Goal: Information Seeking & Learning: Learn about a topic

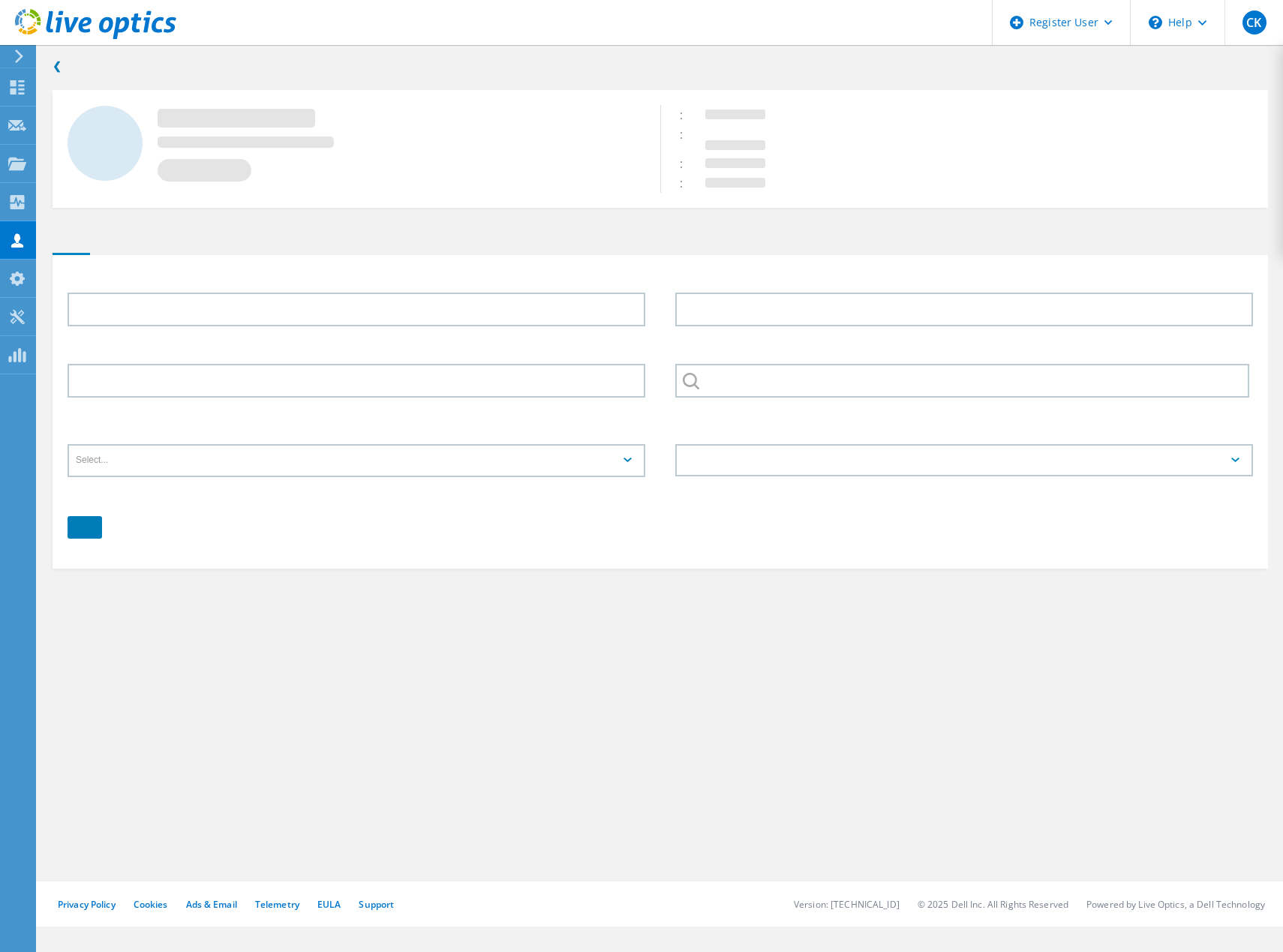
type input "[PERSON_NAME]"
type input "akquinet AG Sell To DE"
type input "English"
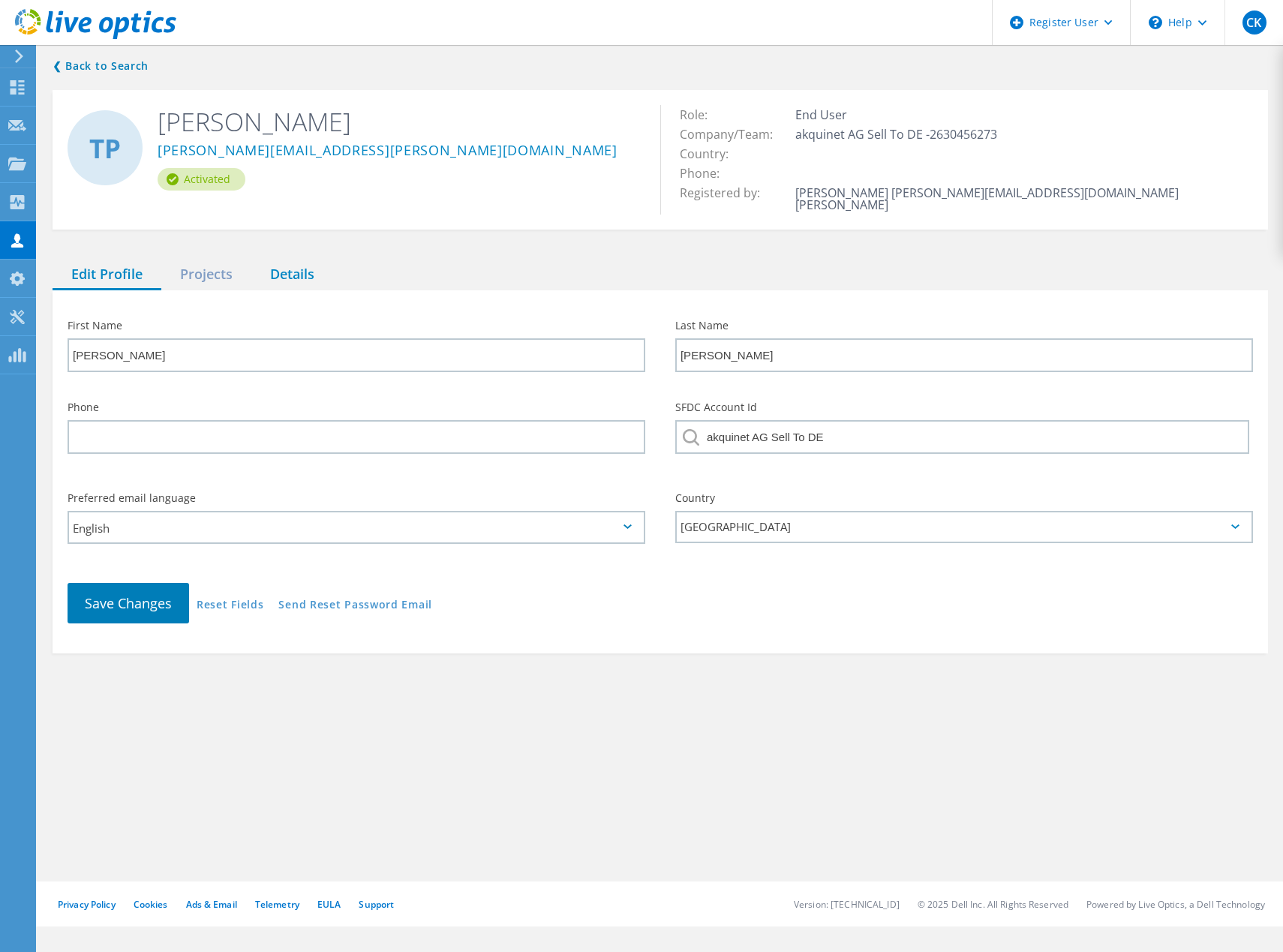
click at [280, 259] on div "Details" at bounding box center [292, 275] width 82 height 31
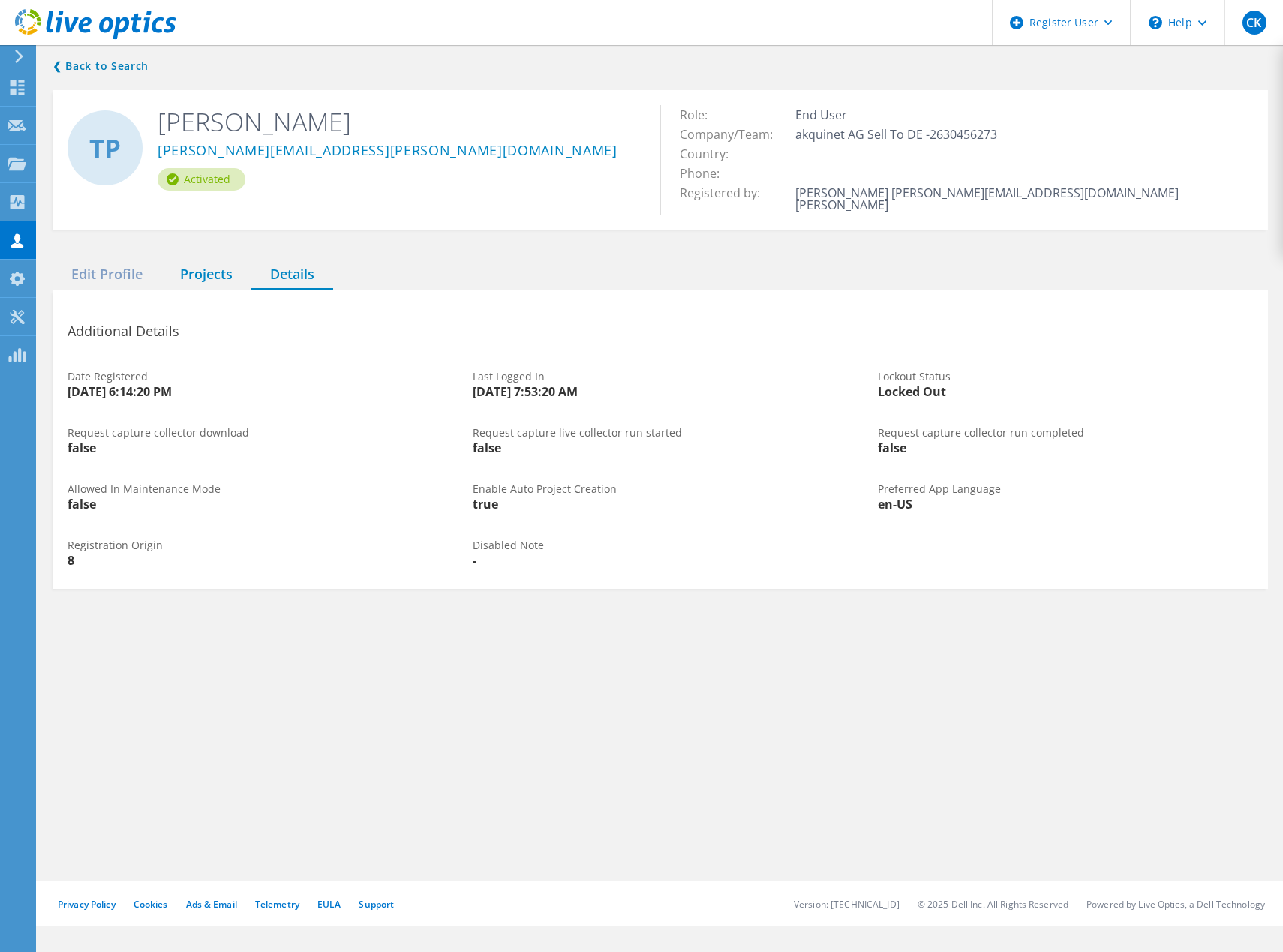
click at [203, 248] on div "❮ Back to Search TP Thomas Paulsen thomas.paulsen@akquinet.de Activated Role: E…" at bounding box center [660, 323] width 1246 height 562
click at [203, 259] on div "Projects" at bounding box center [206, 275] width 90 height 31
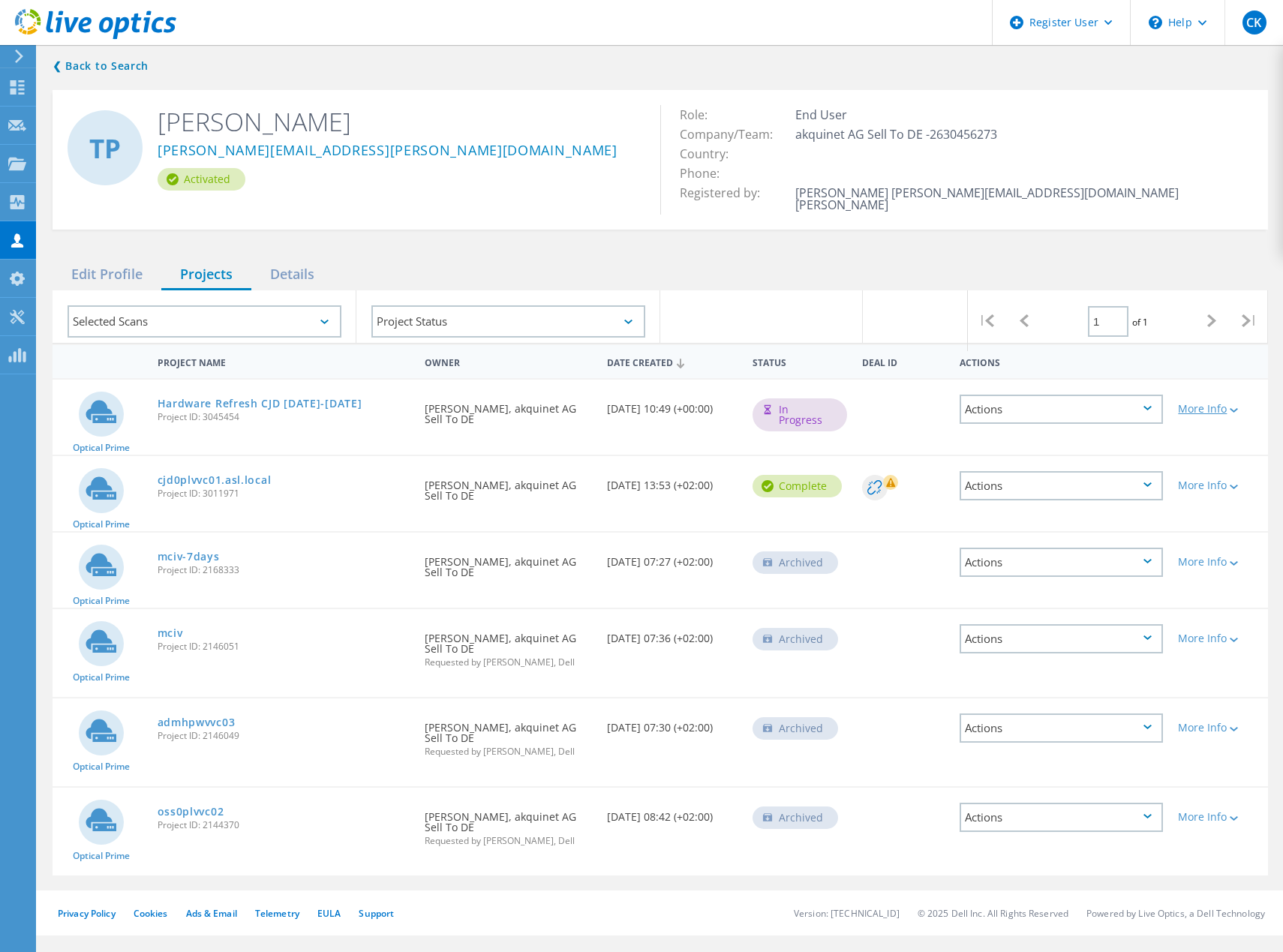
click at [1191, 403] on div "More Info" at bounding box center [1220, 408] width 83 height 11
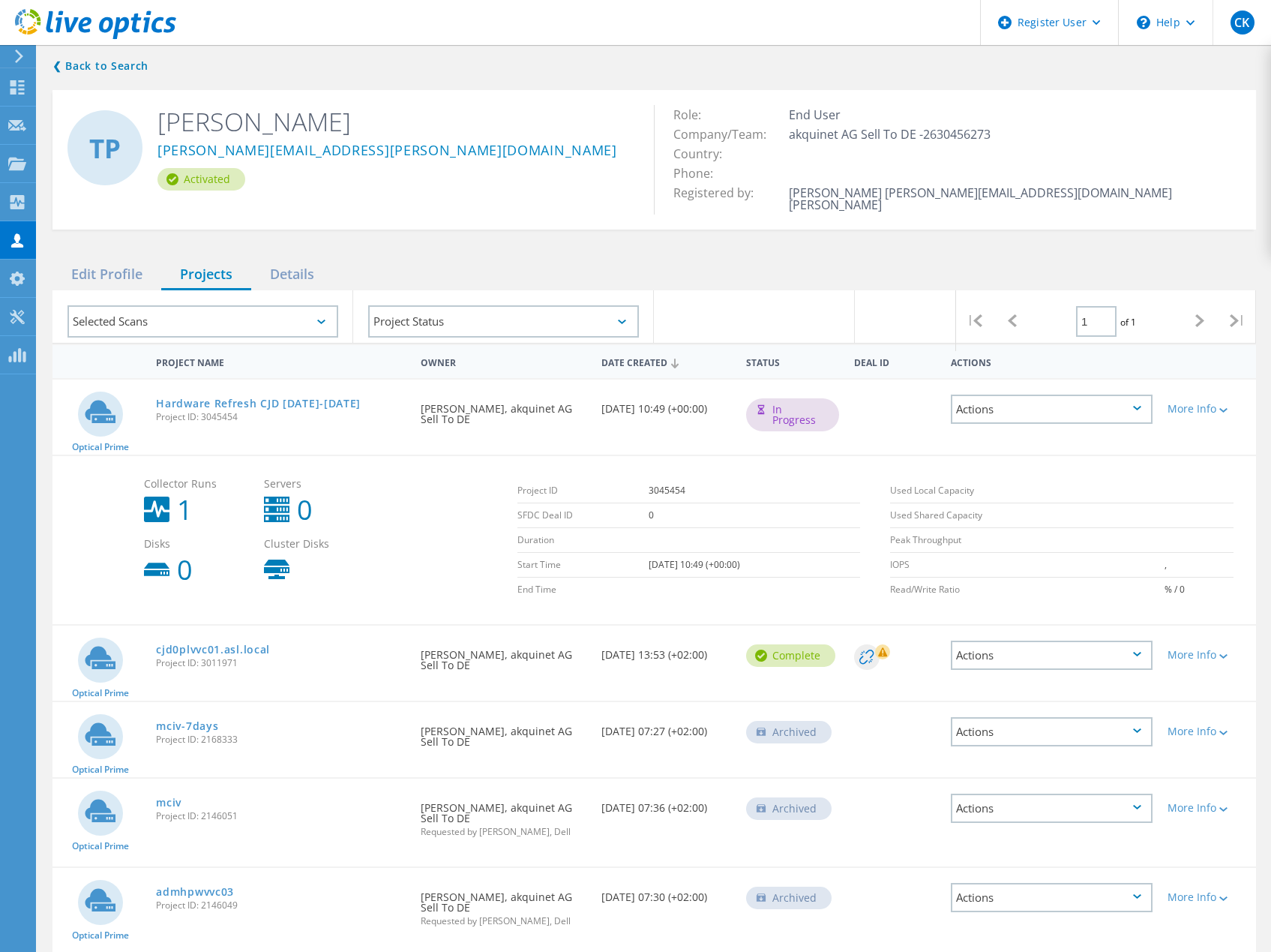
click at [1059, 406] on div "Actions" at bounding box center [1051, 409] width 202 height 29
click at [1060, 391] on div "Project Details" at bounding box center [1051, 398] width 198 height 23
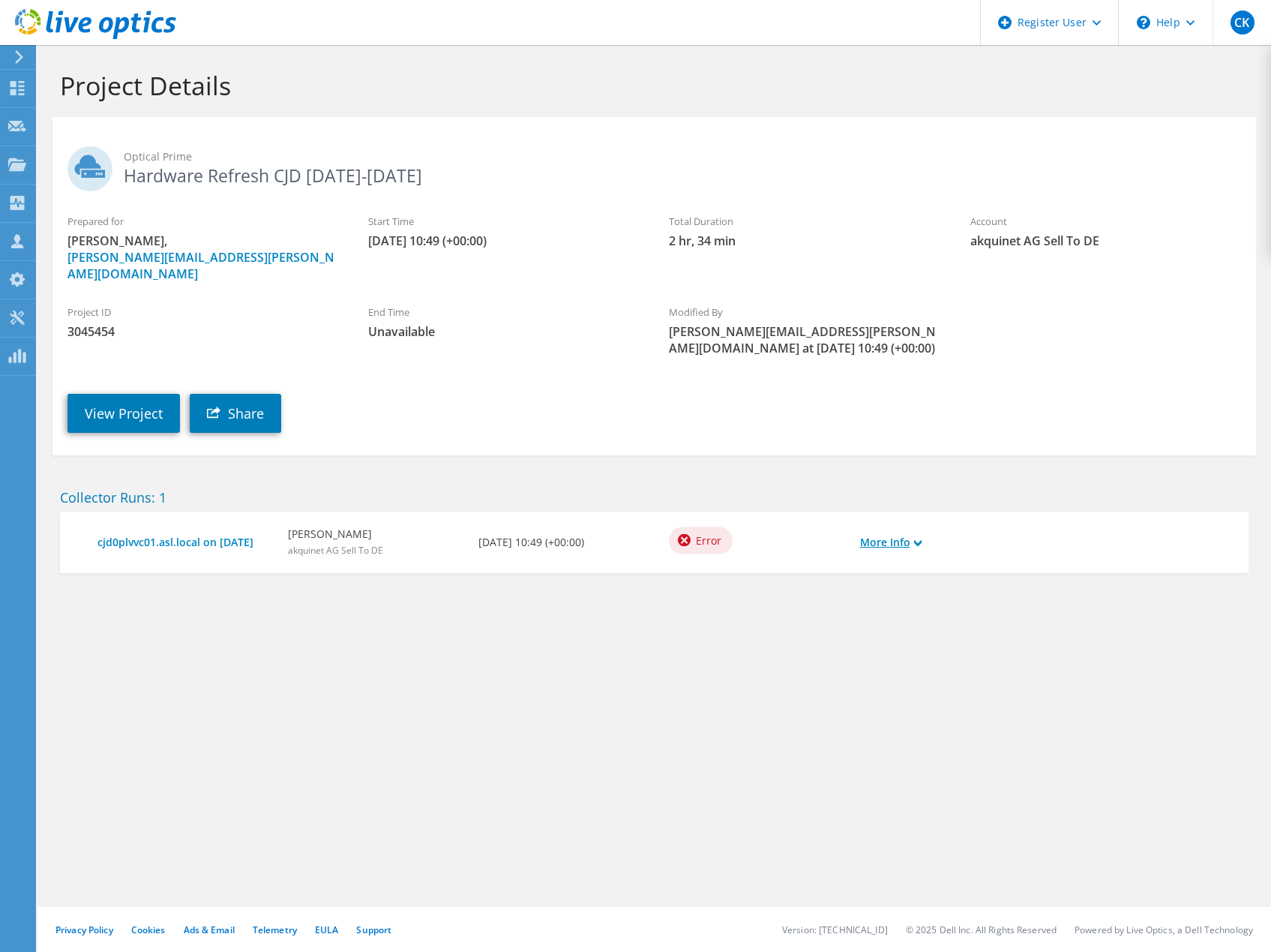
click at [888, 534] on link "More Info" at bounding box center [891, 542] width 62 height 16
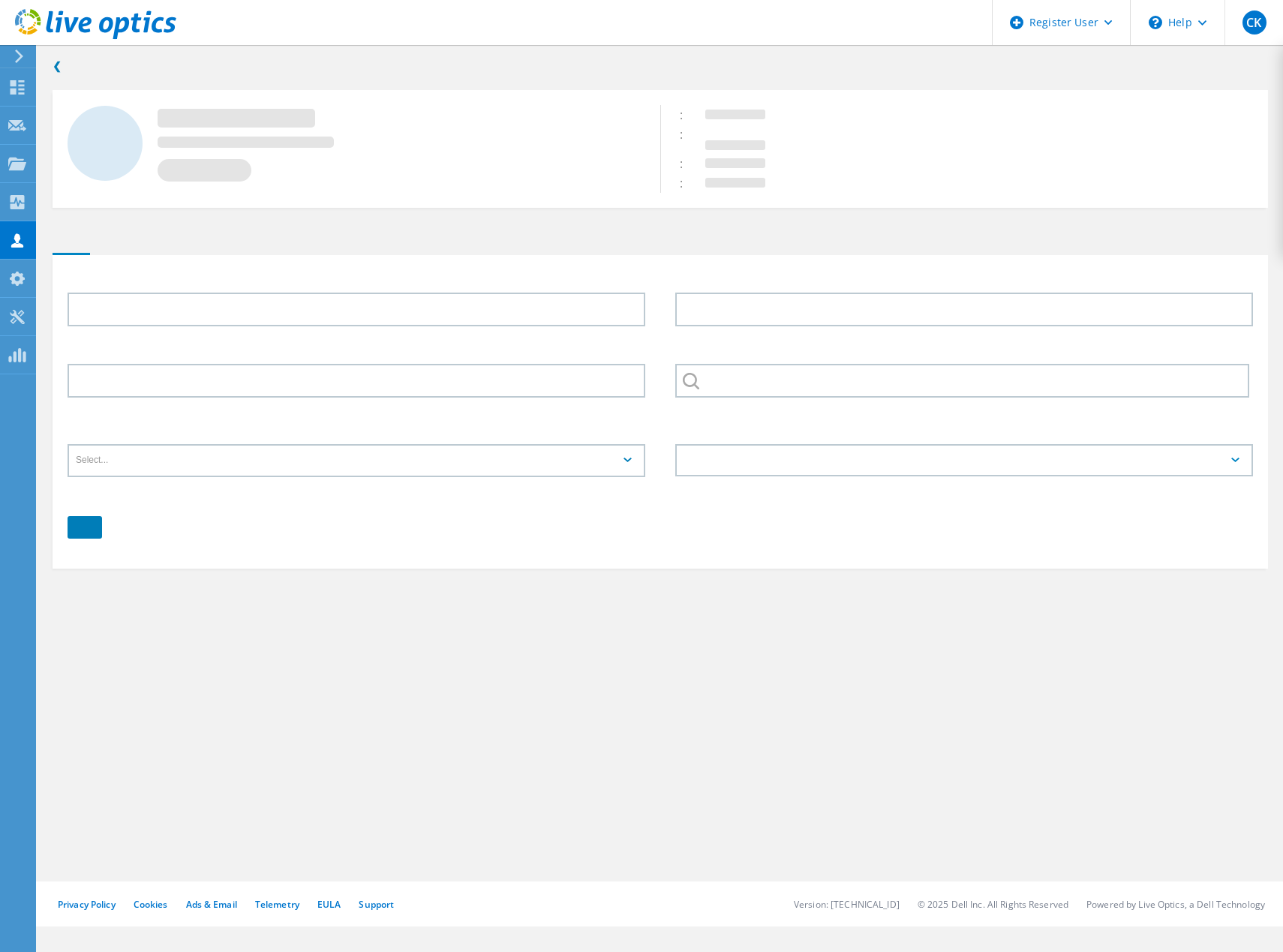
type input "[PERSON_NAME]"
type input "akquinet AG Sell To DE"
type input "English"
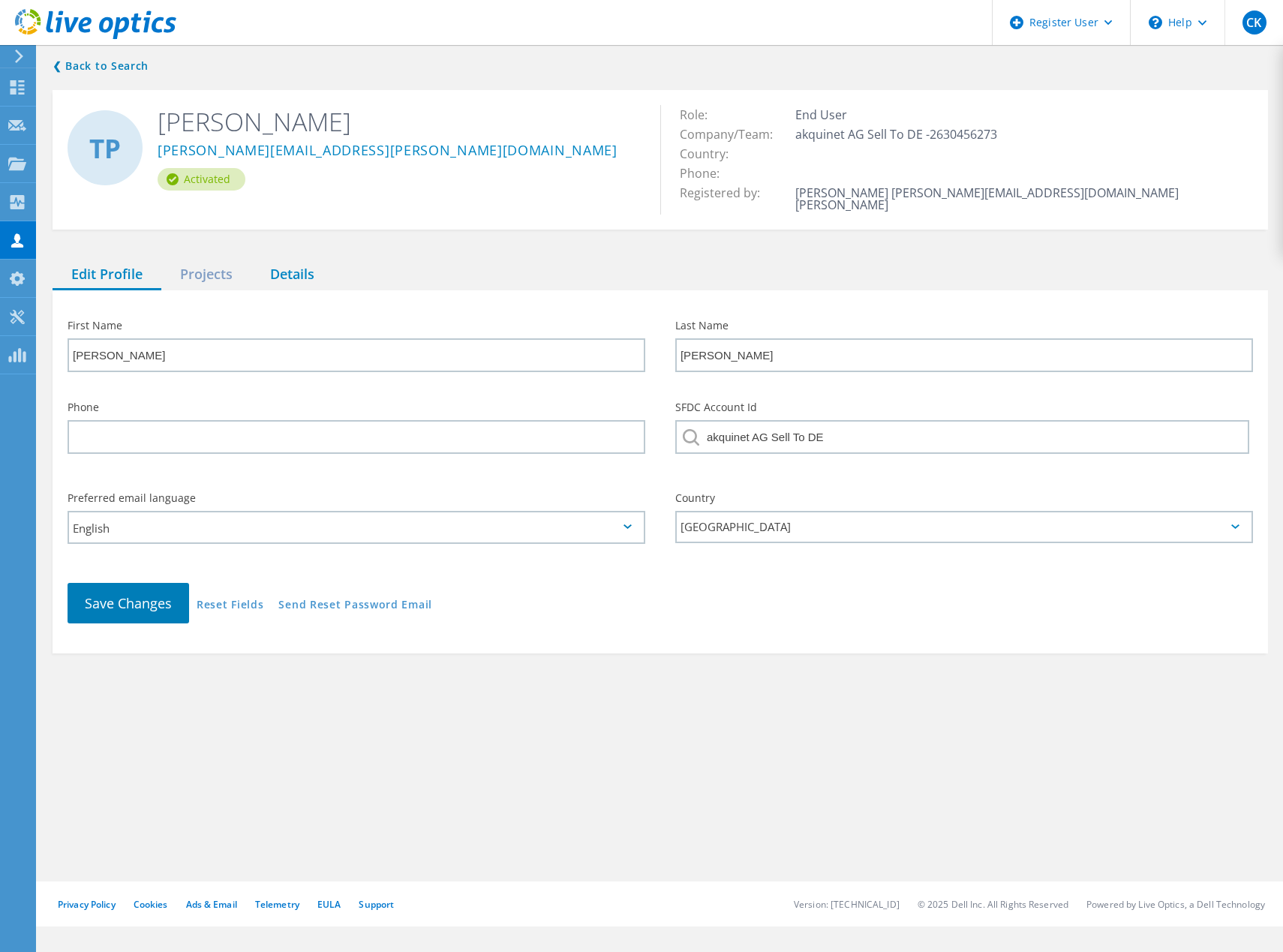
click at [290, 259] on div "Details" at bounding box center [292, 275] width 82 height 31
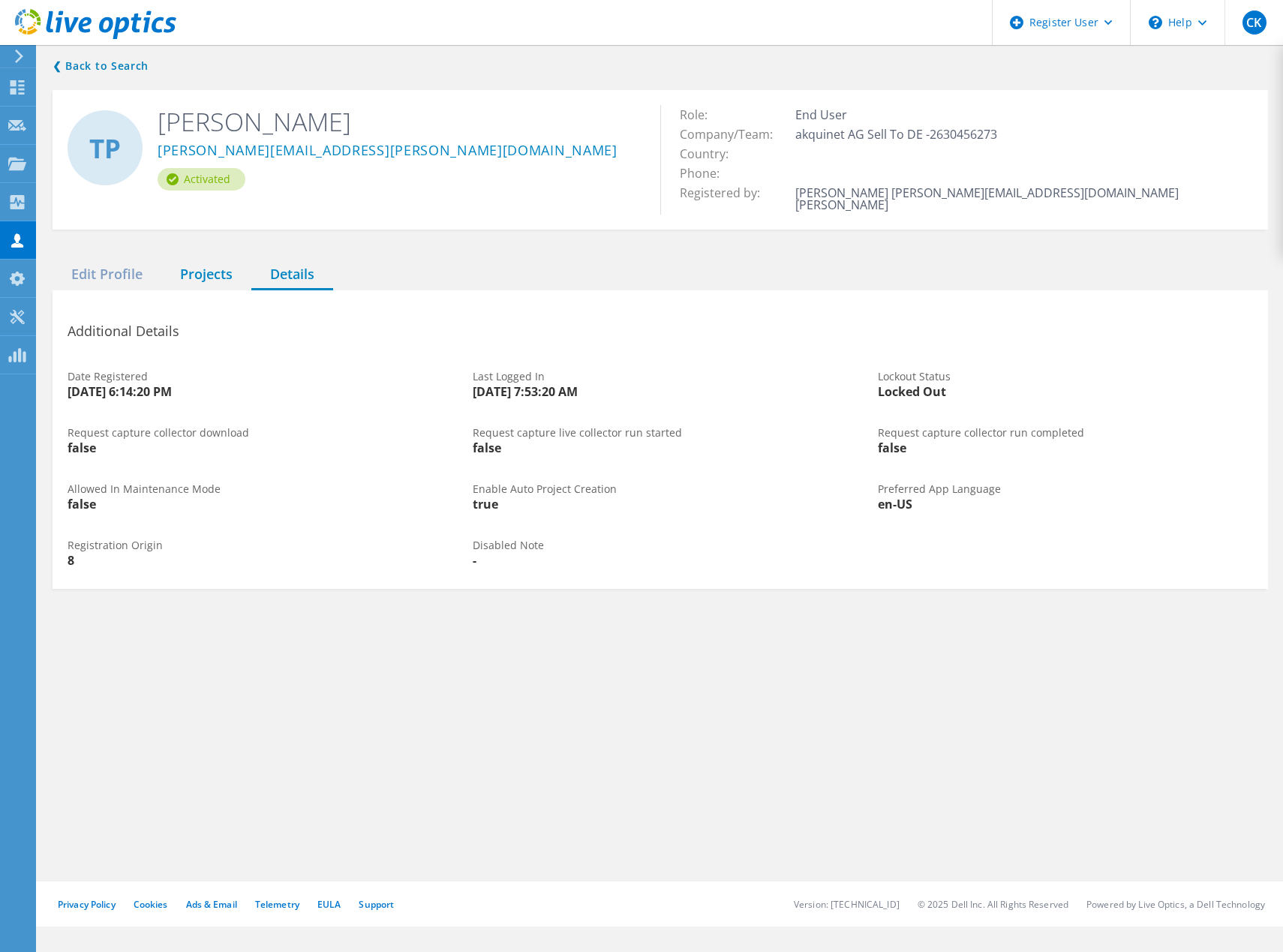
click at [212, 264] on div "Projects" at bounding box center [206, 275] width 90 height 31
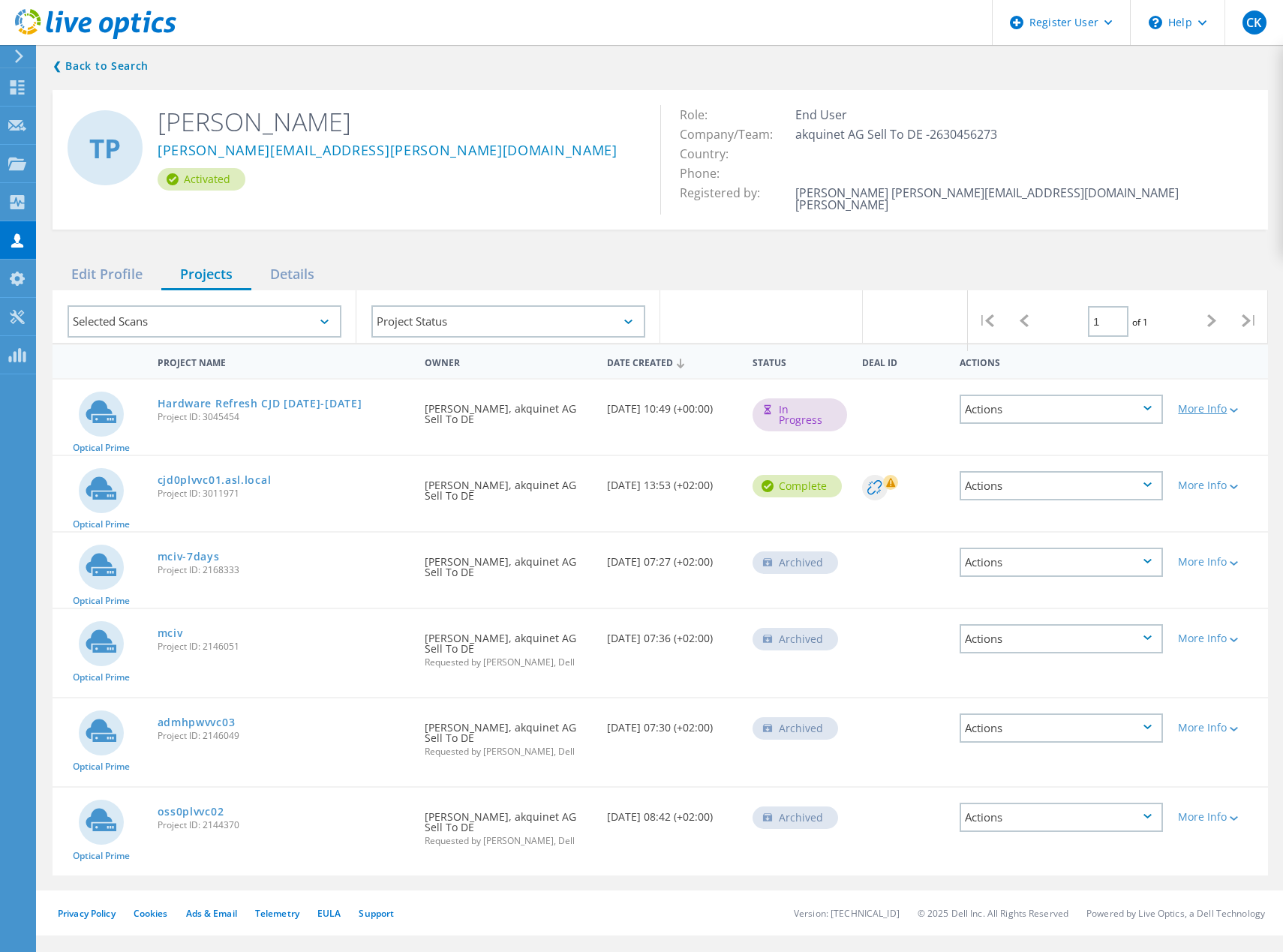
click at [1207, 403] on div "More Info" at bounding box center [1220, 408] width 83 height 11
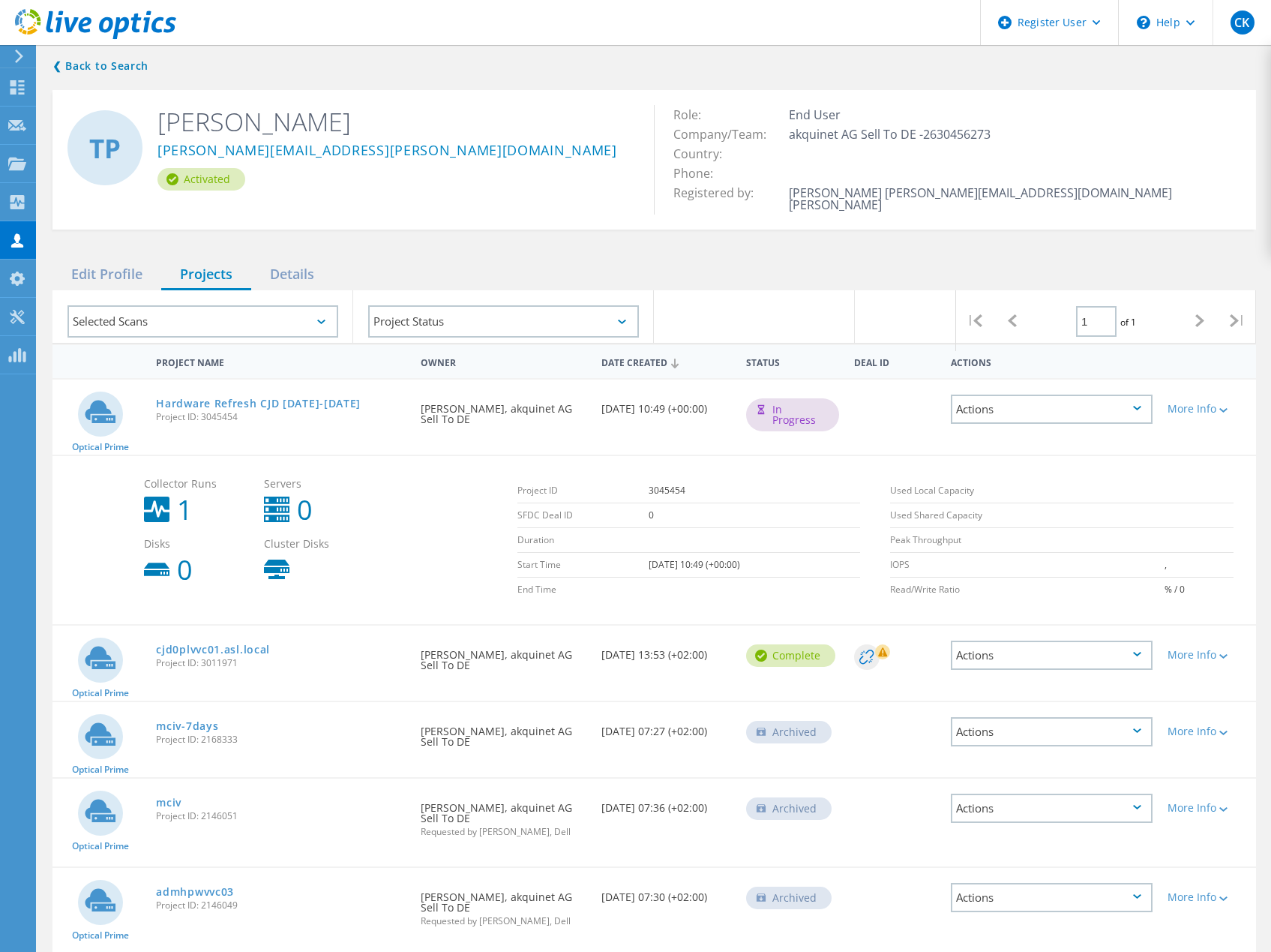
click at [1060, 401] on div "Actions" at bounding box center [1051, 409] width 202 height 29
click at [1056, 386] on div "Project Details" at bounding box center [1051, 398] width 198 height 23
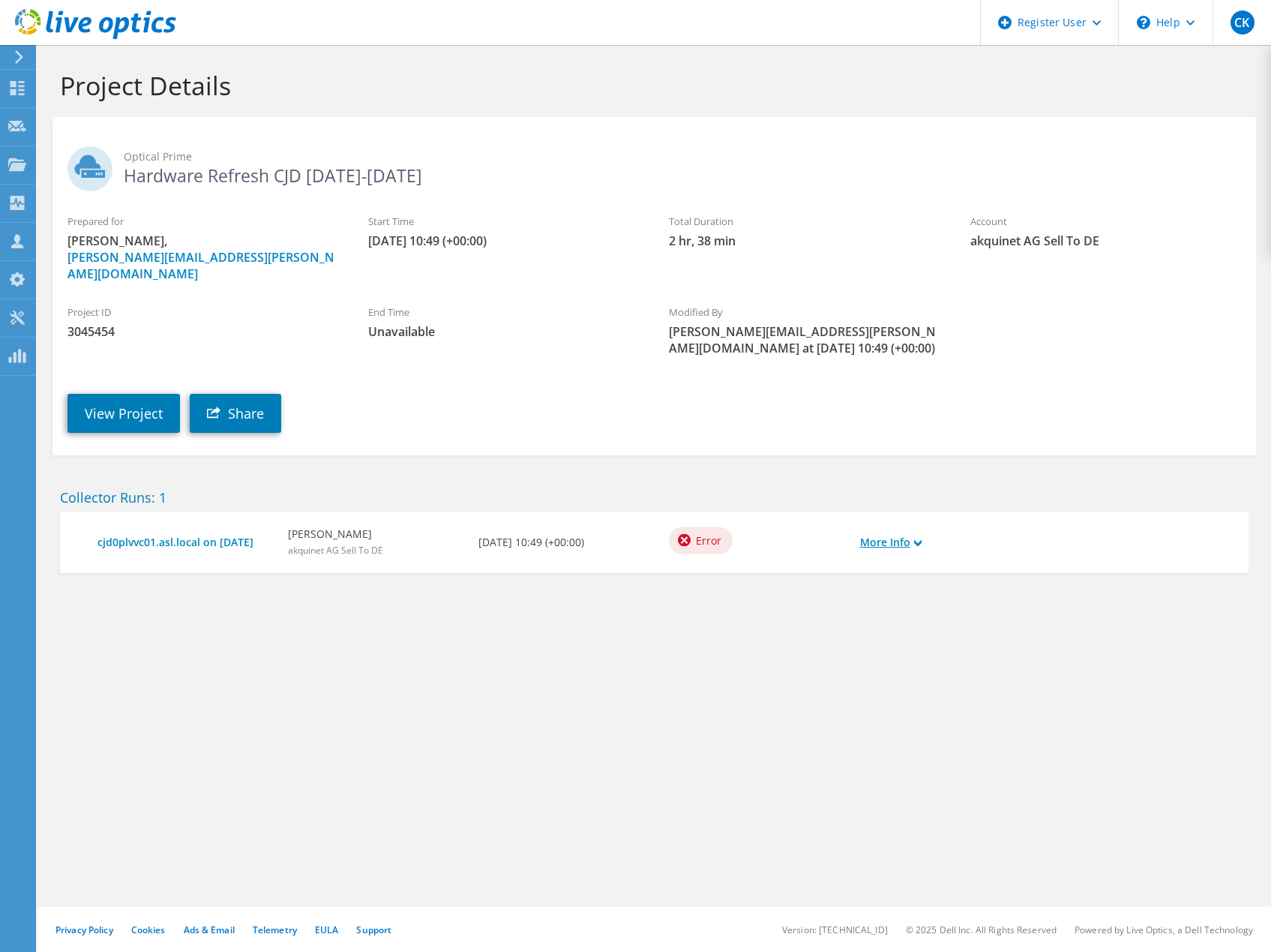
click at [899, 534] on link "More Info" at bounding box center [891, 542] width 62 height 16
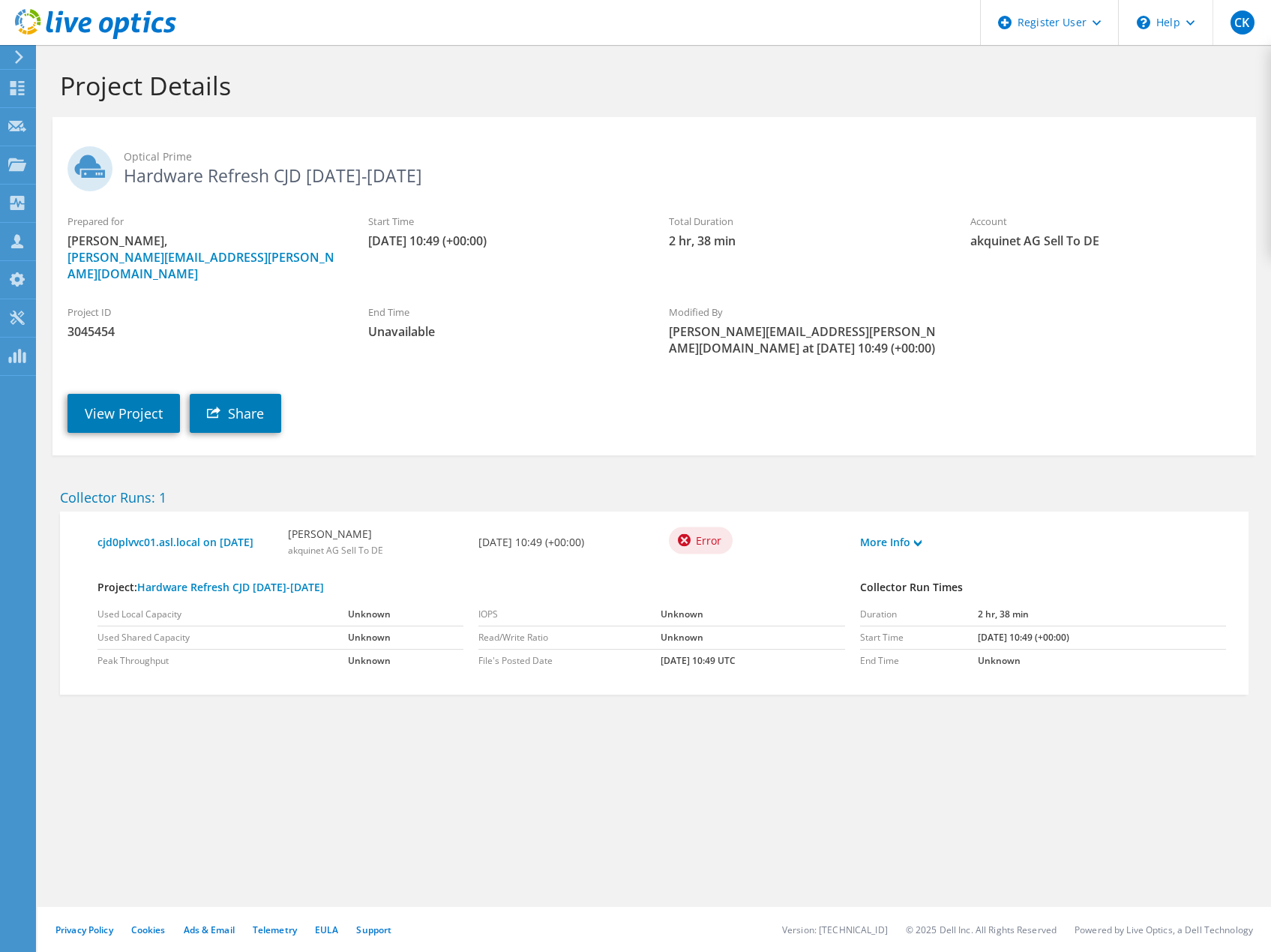
click at [97, 323] on span "3045454" at bounding box center [203, 331] width 271 height 16
copy span "3045454"
click at [535, 371] on div "View Project Share" at bounding box center [669, 402] width 1234 height 76
click at [121, 396] on link "View Project" at bounding box center [123, 413] width 113 height 39
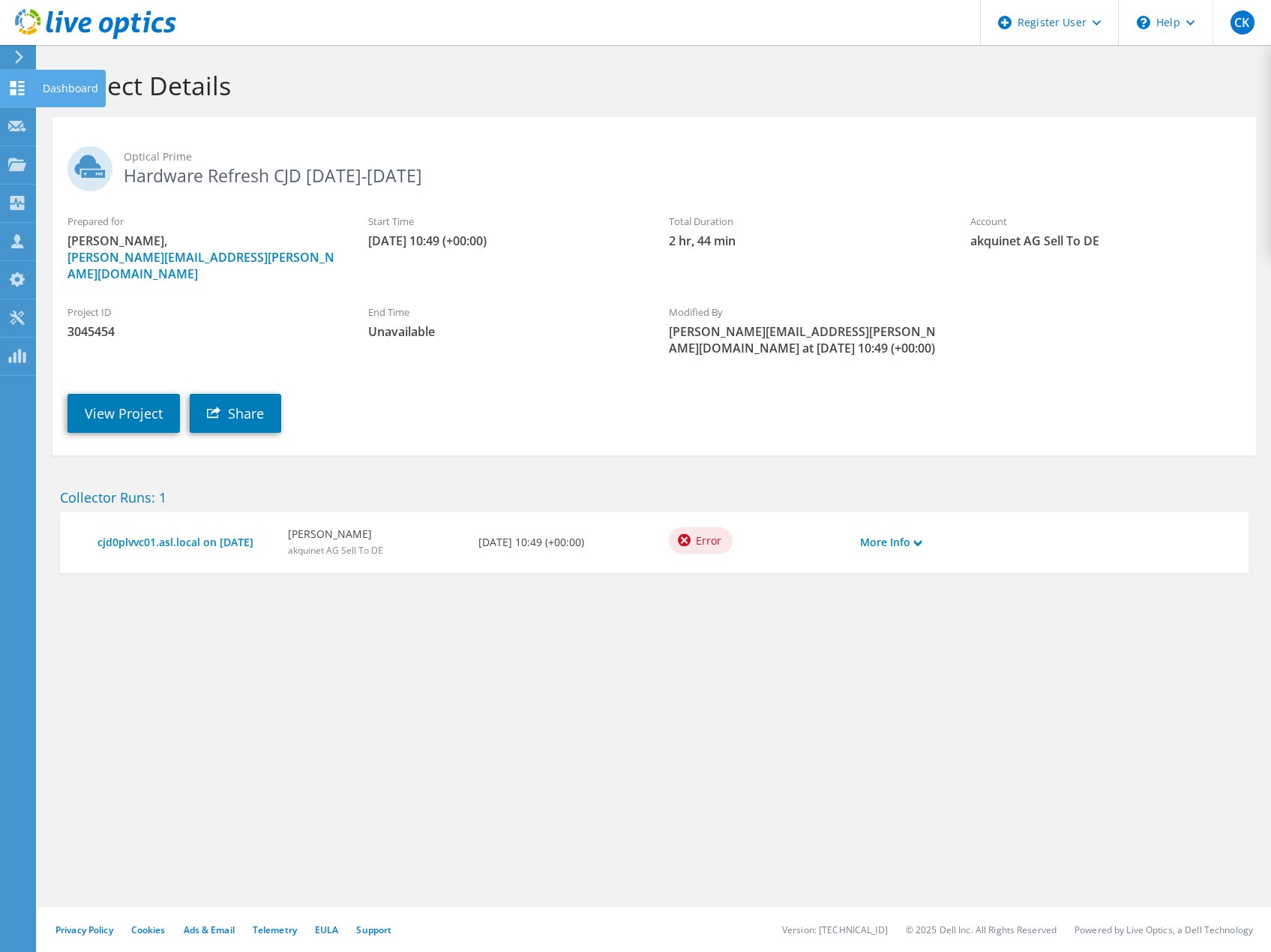
click at [18, 92] on icon at bounding box center [17, 88] width 18 height 15
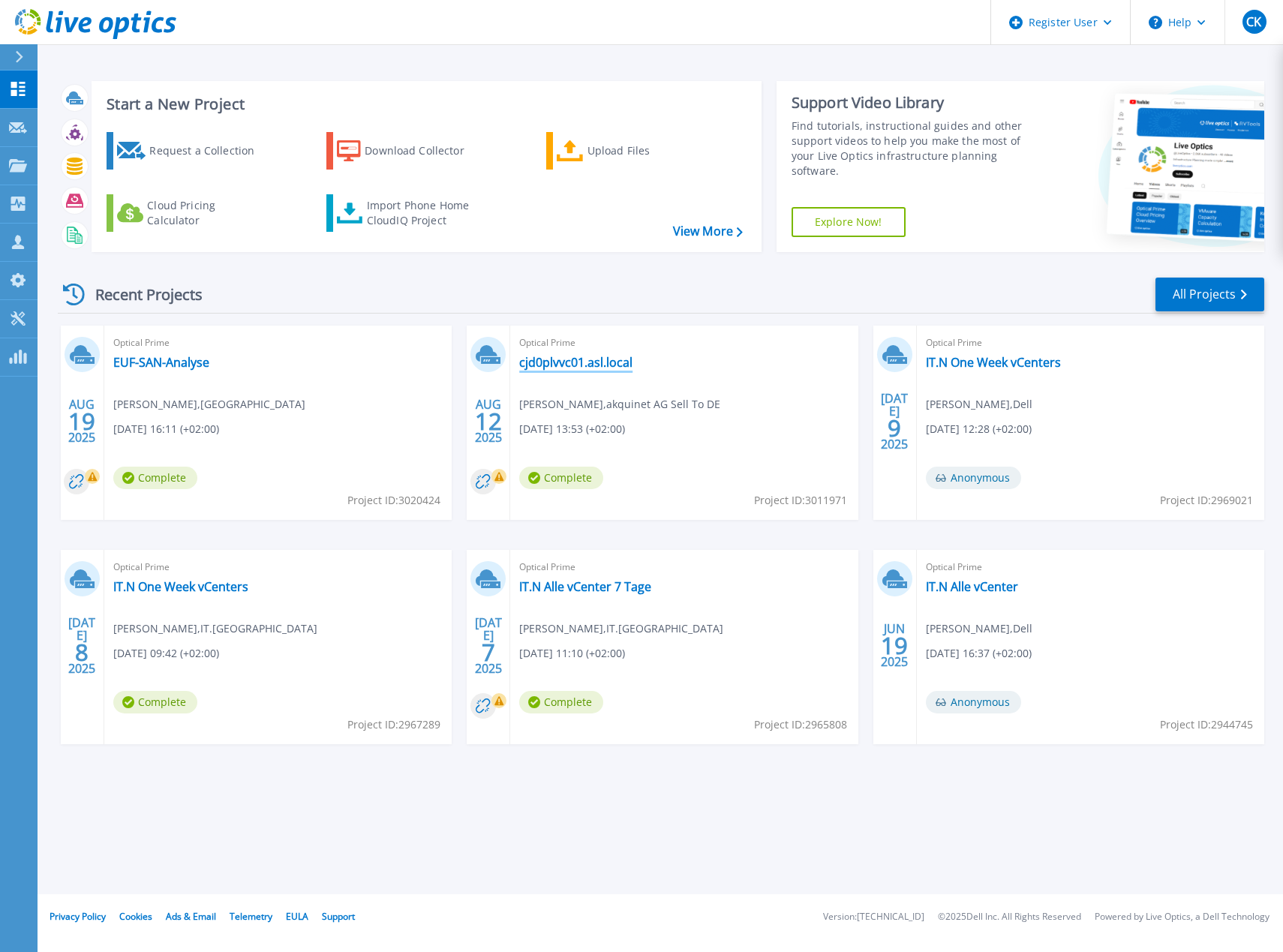
click at [558, 368] on link "cjd0plvvc01.asl.local" at bounding box center [576, 362] width 113 height 15
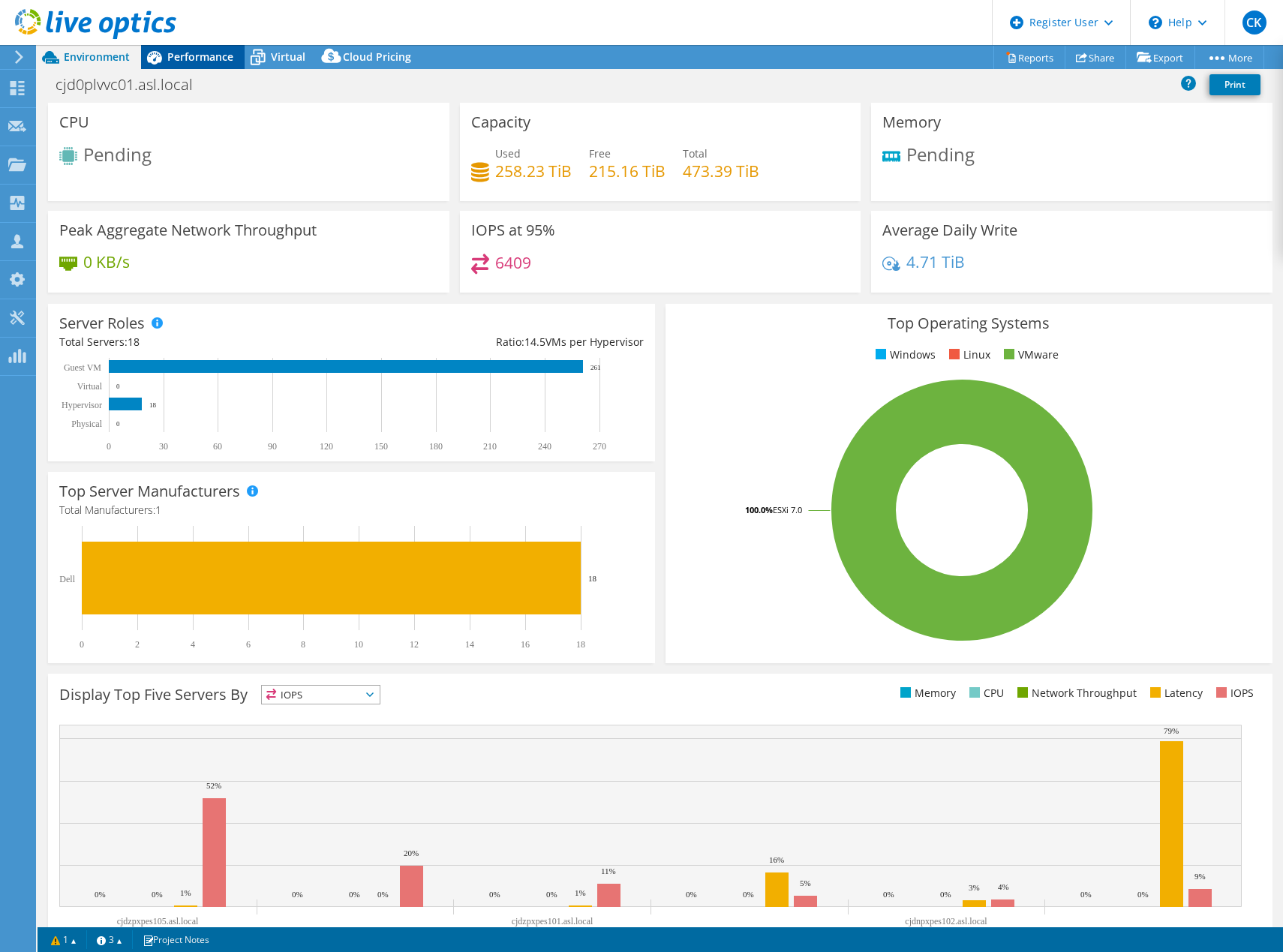
click at [206, 54] on span "Performance" at bounding box center [199, 57] width 66 height 15
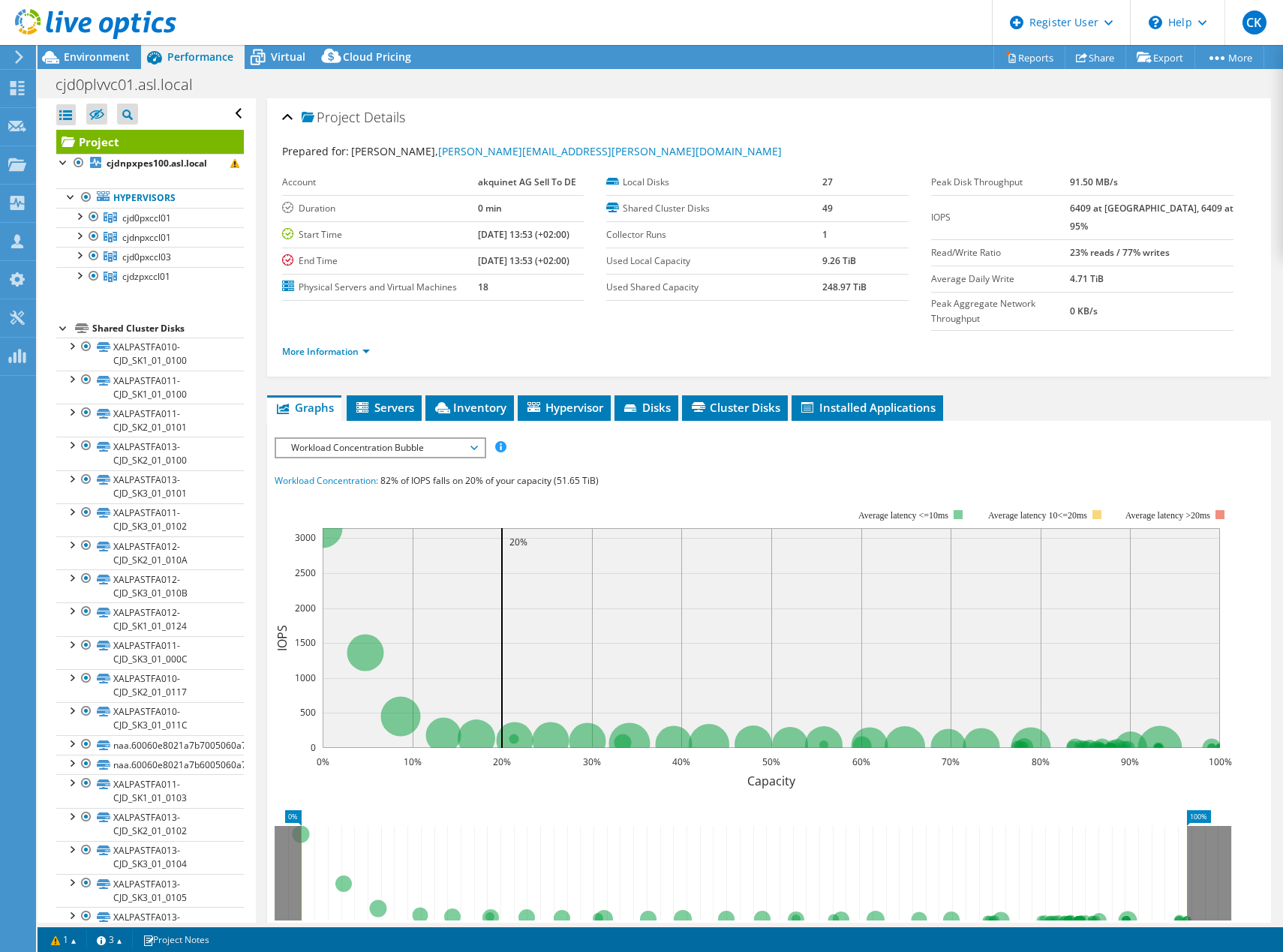
click at [309, 344] on li "More Information" at bounding box center [330, 352] width 96 height 16
click at [313, 345] on link "More Information" at bounding box center [326, 352] width 88 height 13
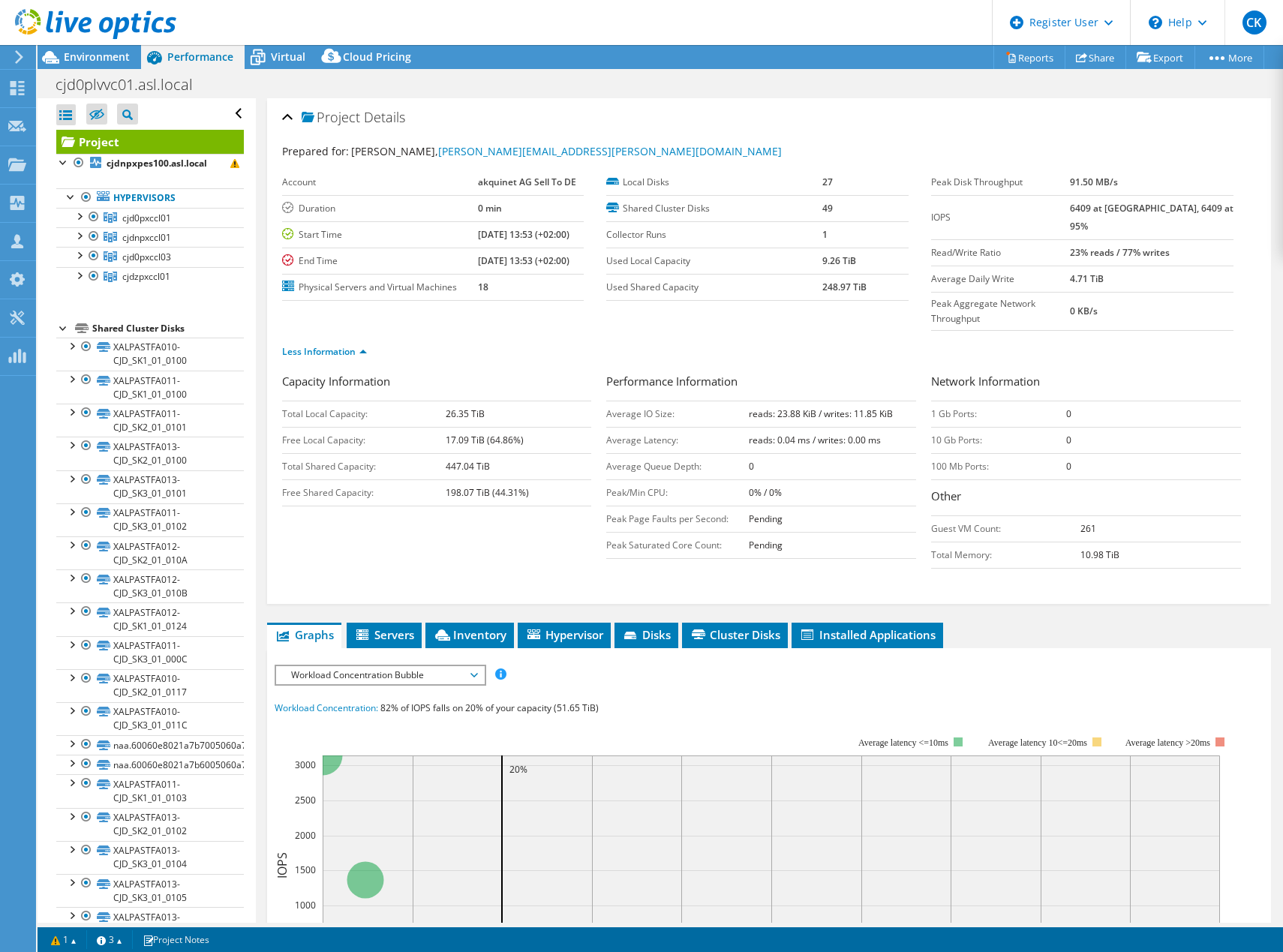
click at [408, 666] on span "Workload Concentration Bubble" at bounding box center [380, 675] width 193 height 18
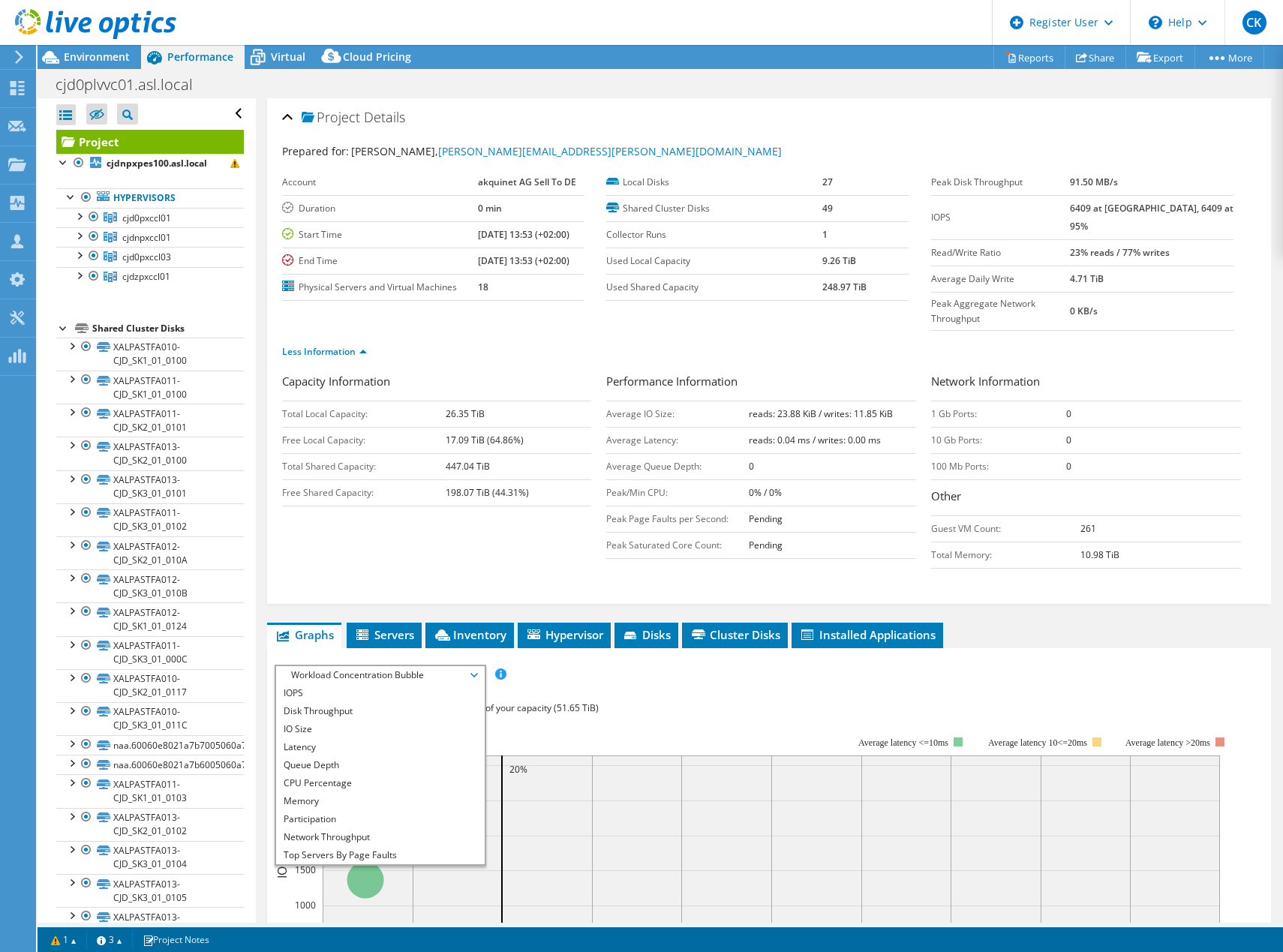
click at [582, 702] on span "82% of IOPS falls on 20% of your capacity (51.65 TiB)" at bounding box center [489, 708] width 218 height 13
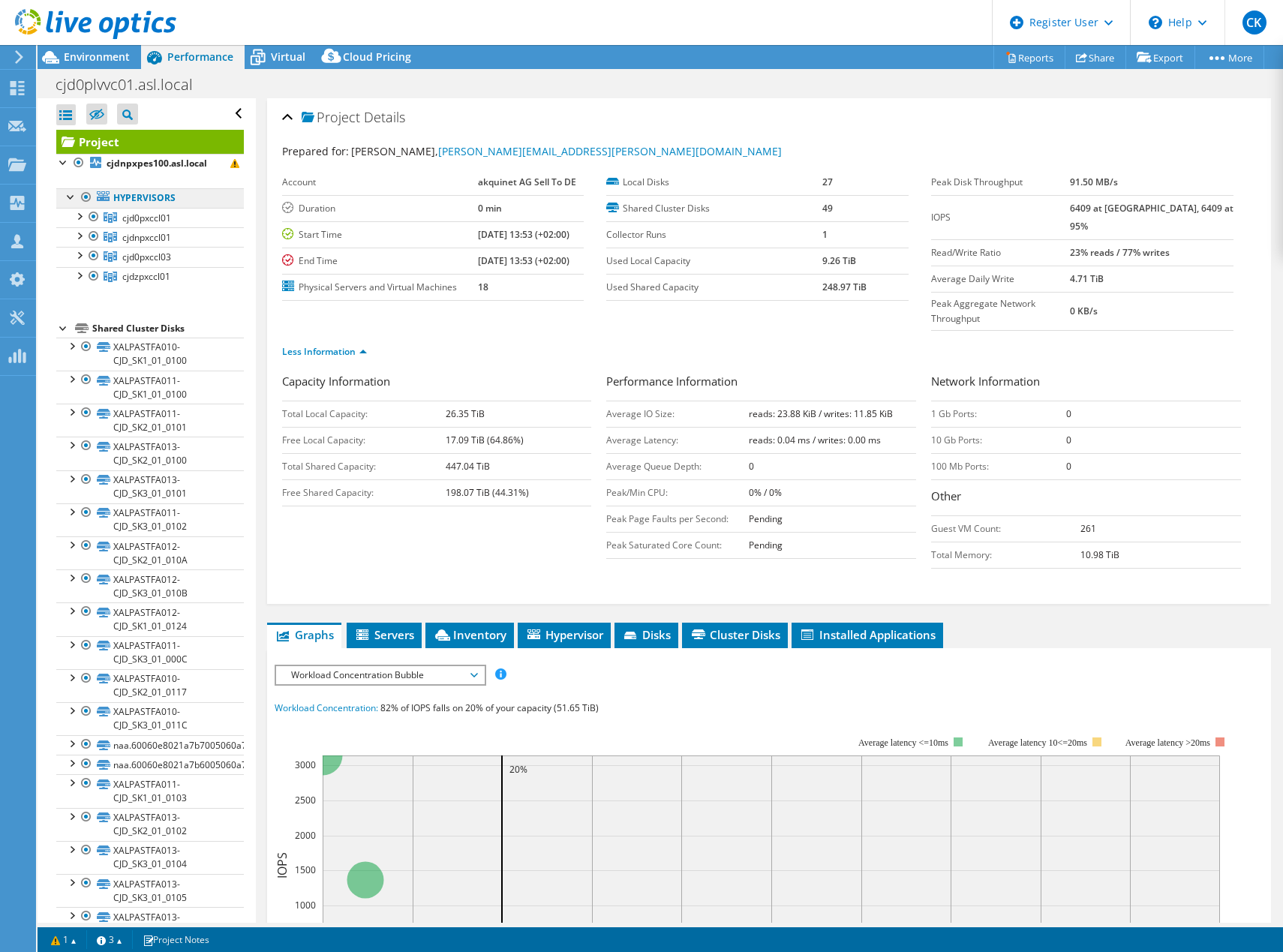
click at [151, 199] on link "Hypervisors" at bounding box center [149, 198] width 187 height 19
click at [140, 165] on b "cjdnpxpes100.asl.local" at bounding box center [156, 164] width 101 height 13
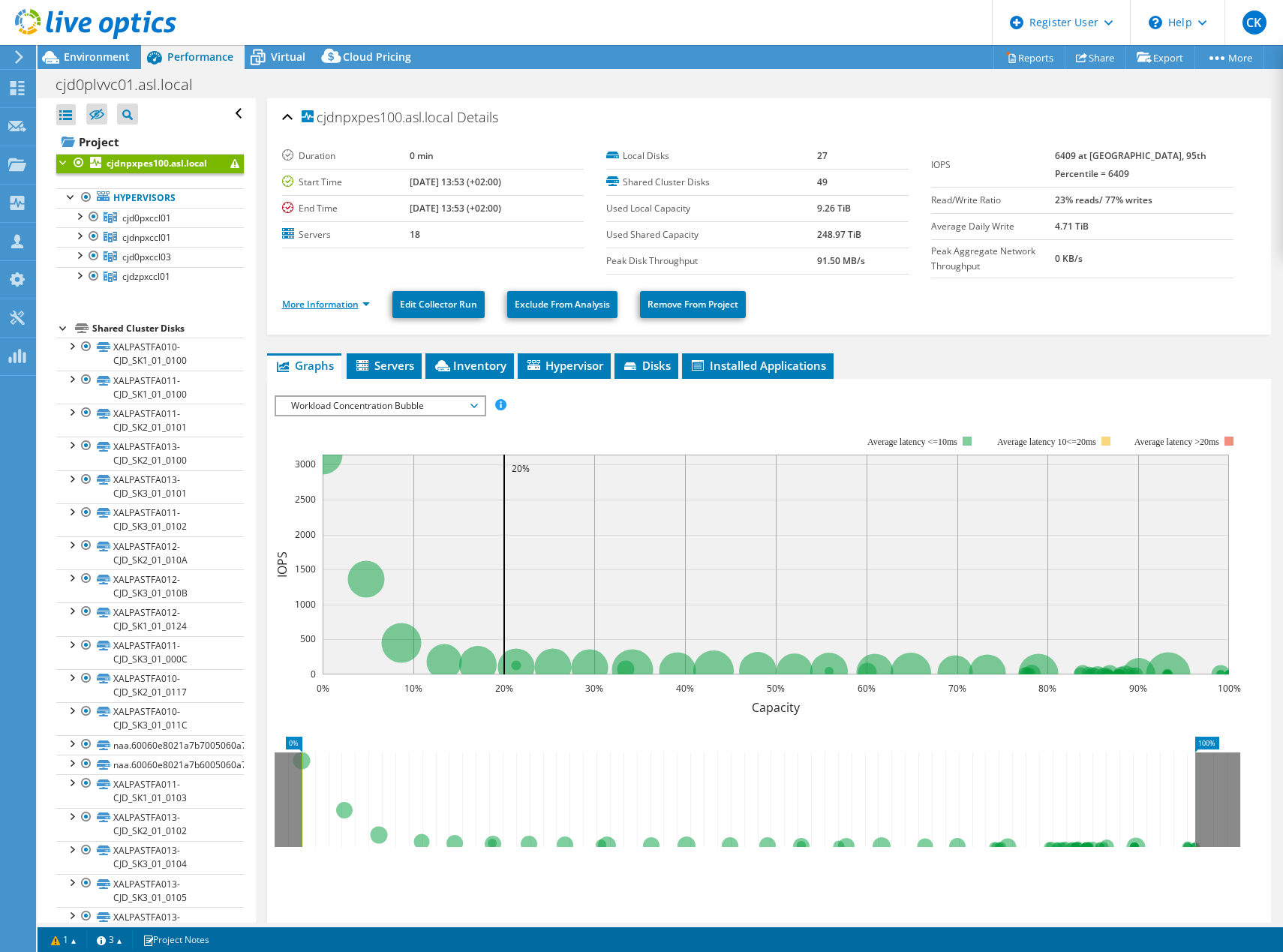
click at [316, 302] on link "More Information" at bounding box center [326, 305] width 88 height 13
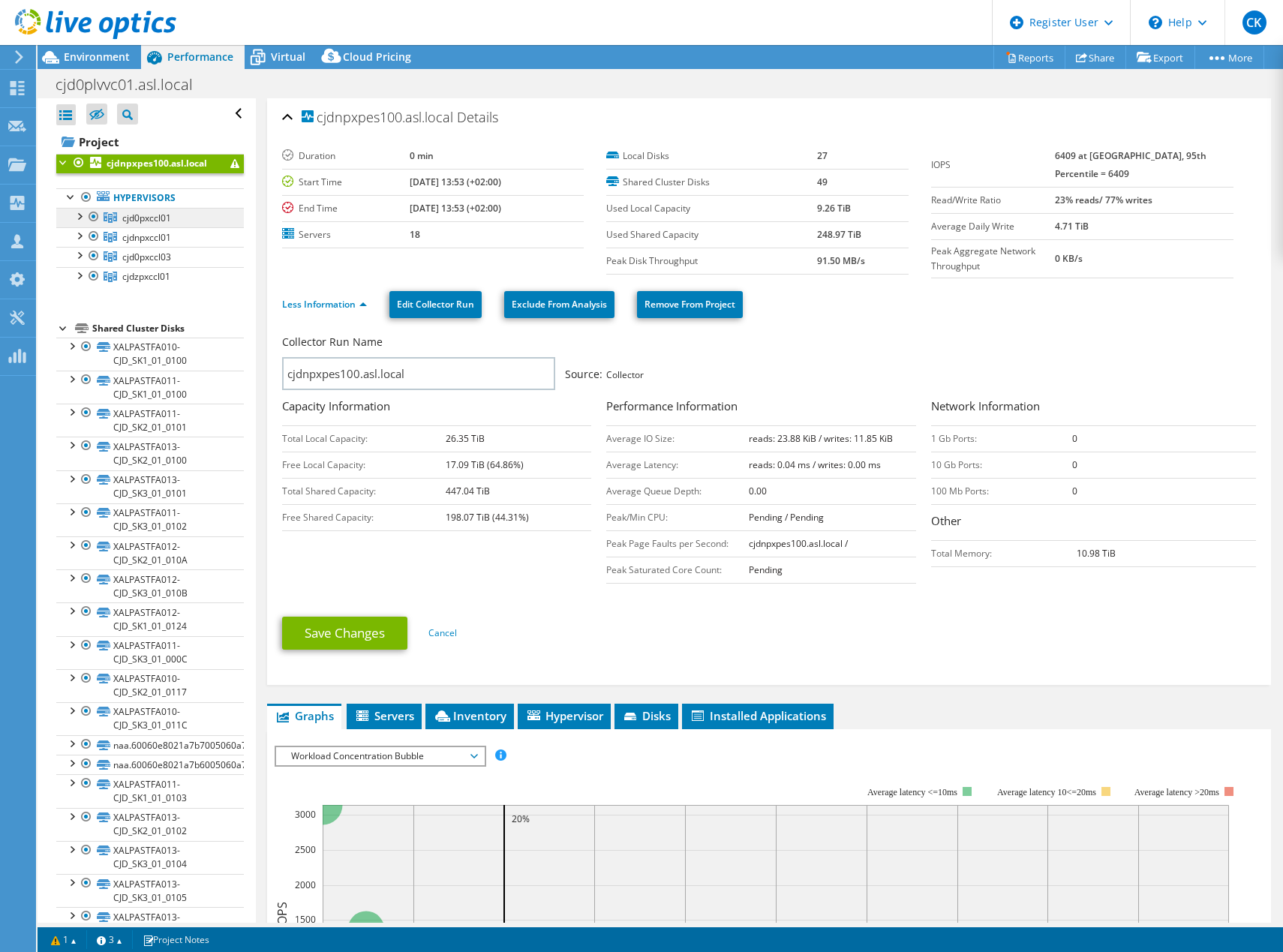
click at [137, 218] on span "cjd0pxccl01" at bounding box center [147, 218] width 49 height 13
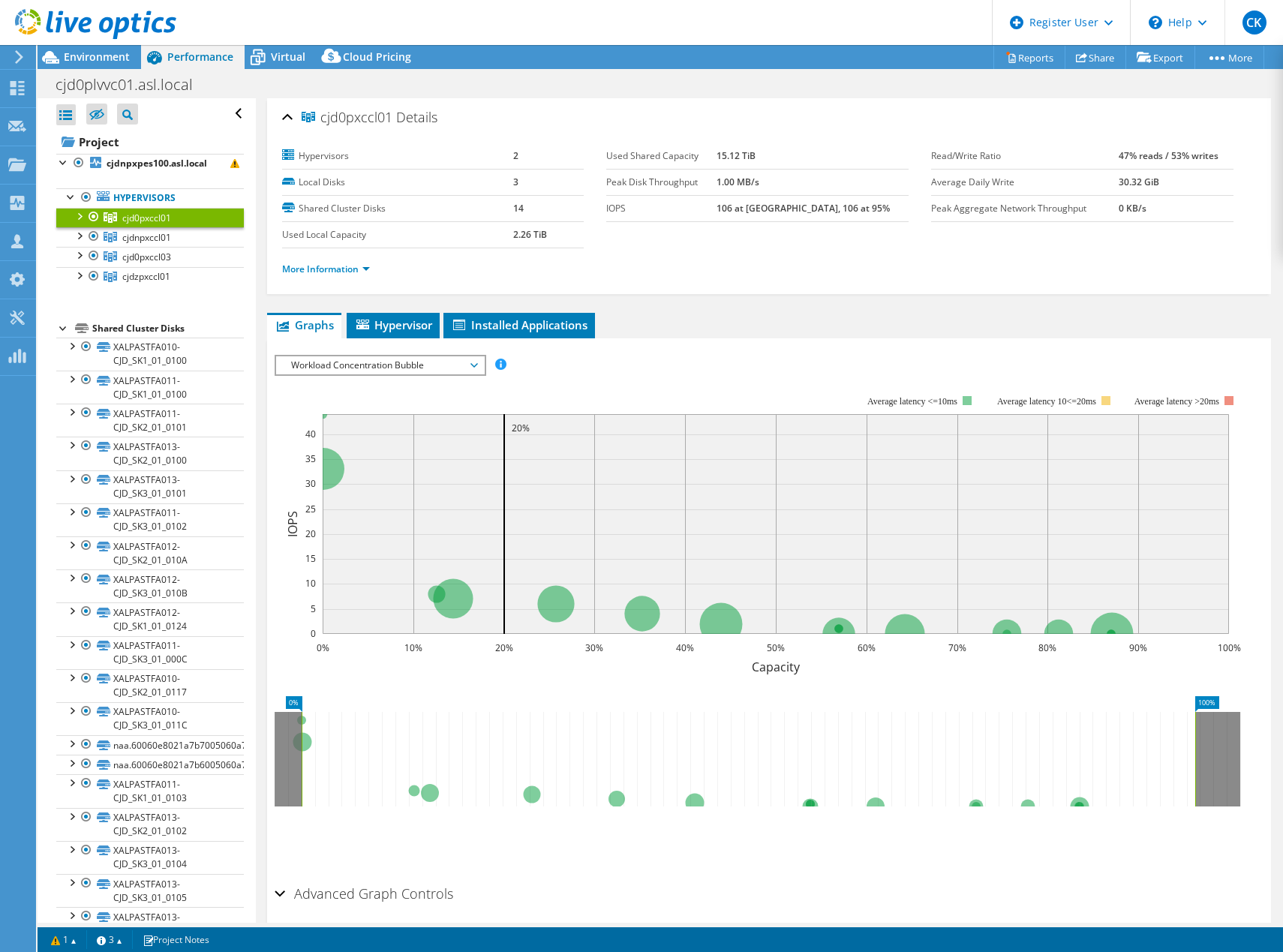
click at [84, 220] on div at bounding box center [79, 215] width 15 height 15
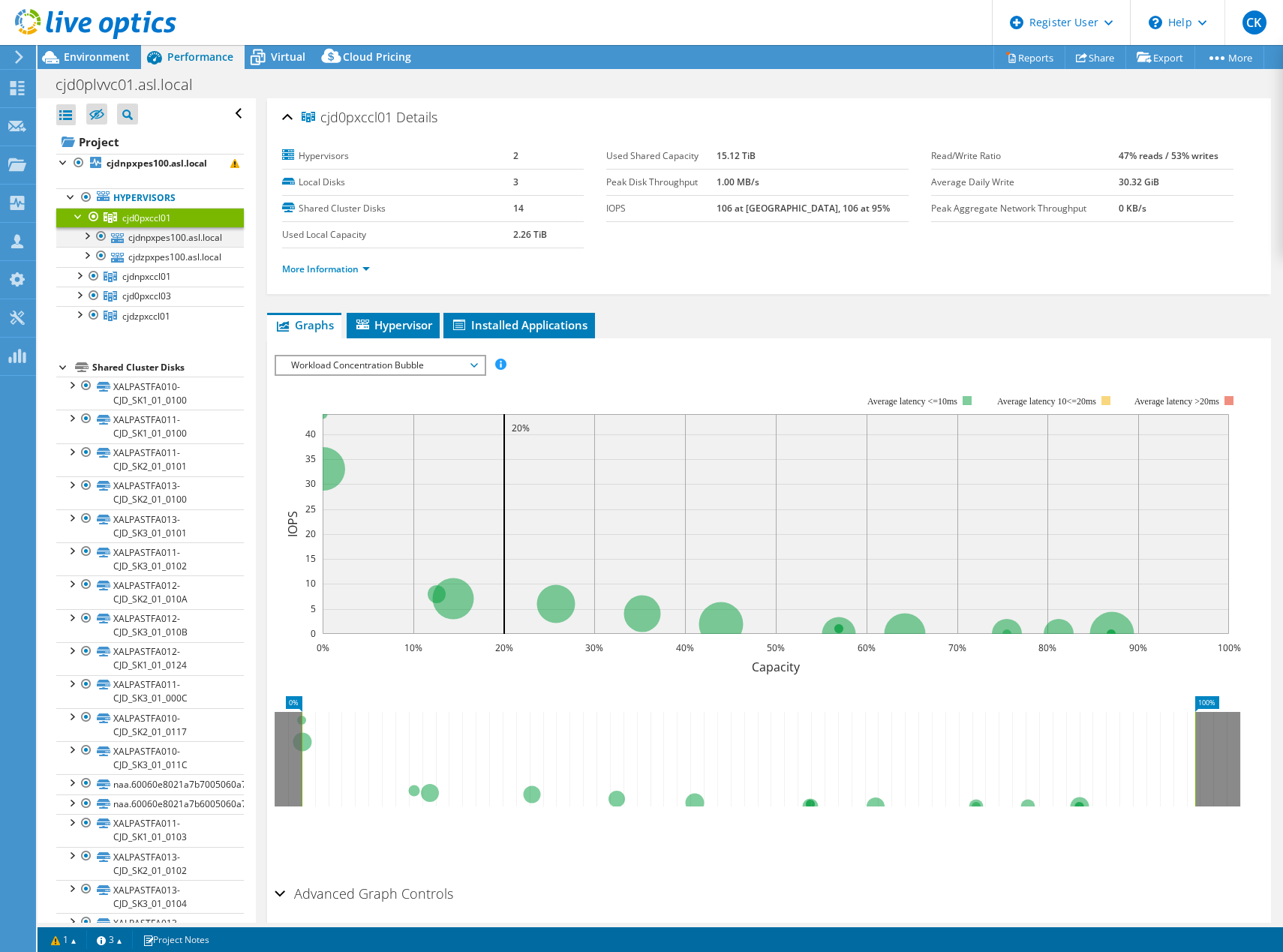
click at [89, 241] on div at bounding box center [86, 235] width 15 height 15
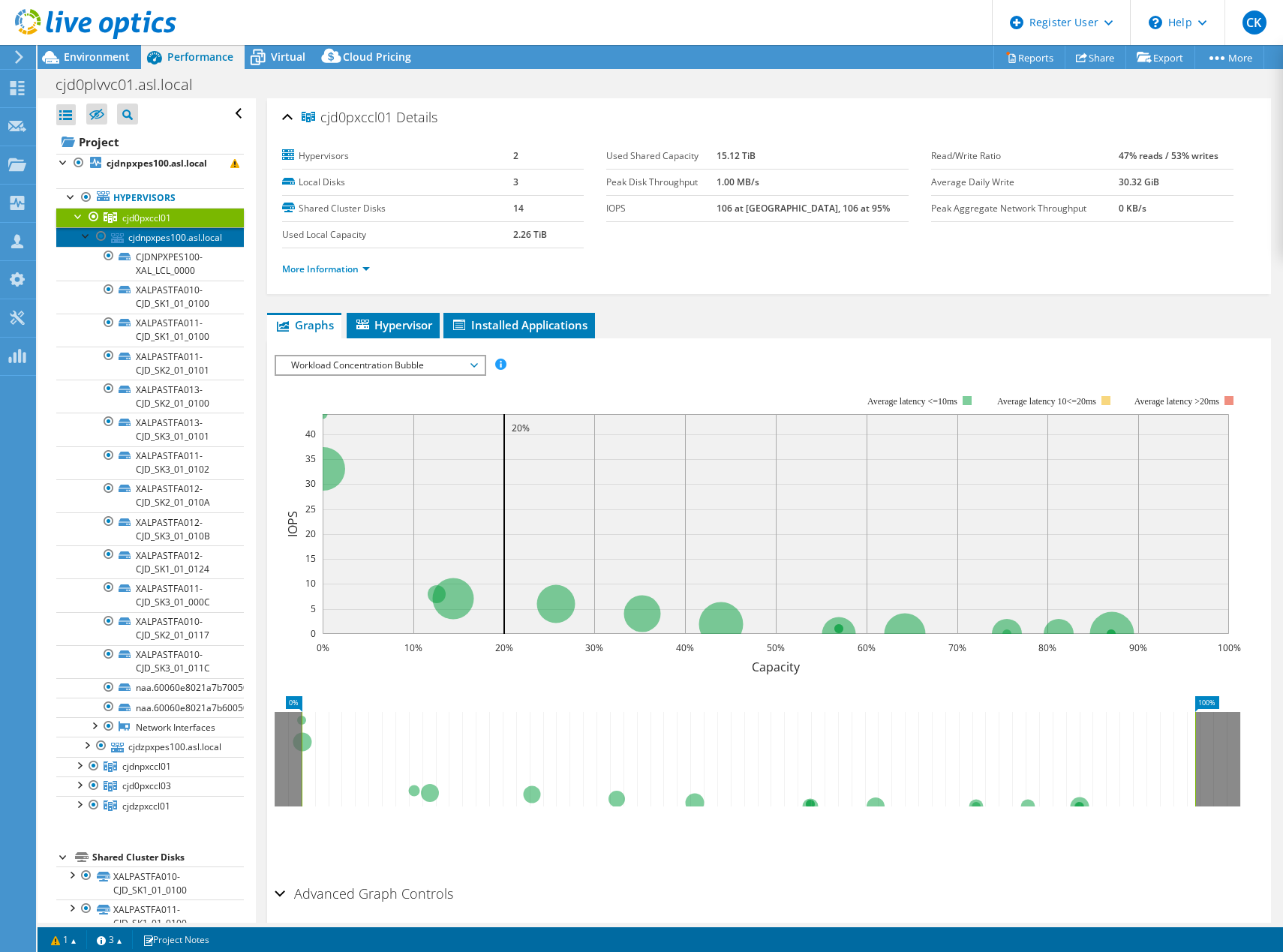
click at [169, 236] on link "cjdnpxpes100.asl.local" at bounding box center [149, 237] width 187 height 19
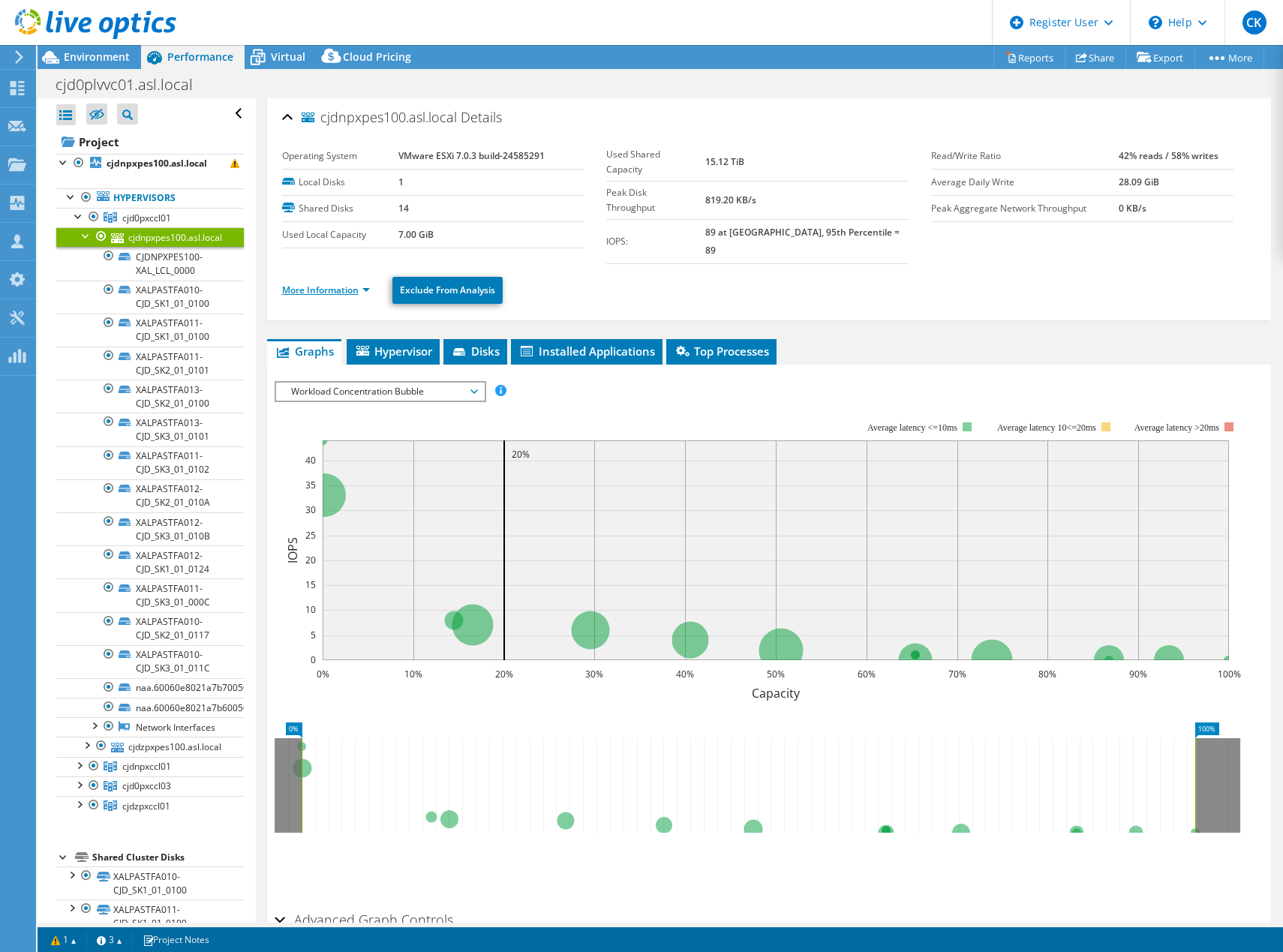
click at [336, 284] on link "More Information" at bounding box center [326, 290] width 88 height 13
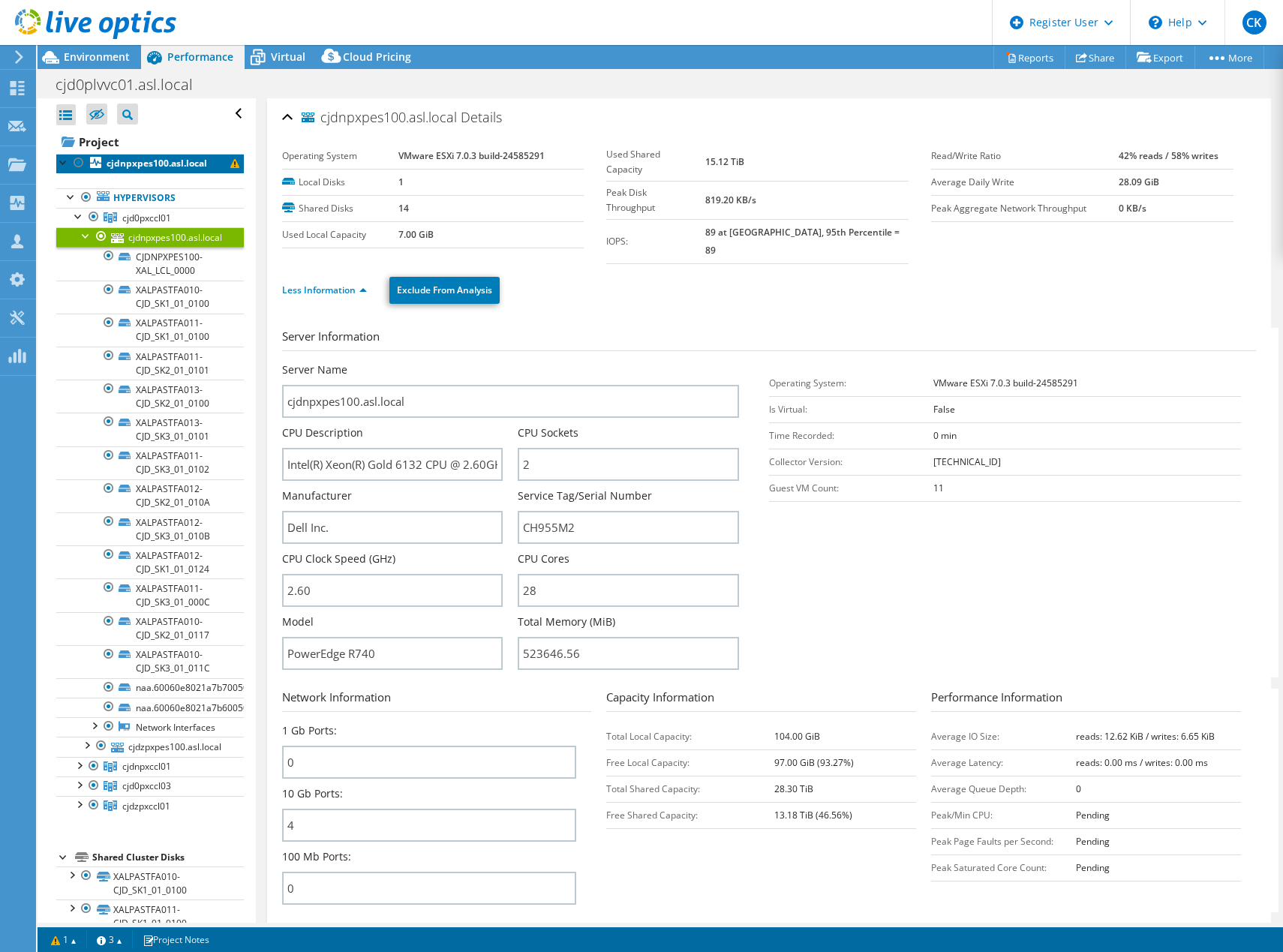
click at [144, 161] on b "cjdnpxpes100.asl.local" at bounding box center [156, 164] width 101 height 13
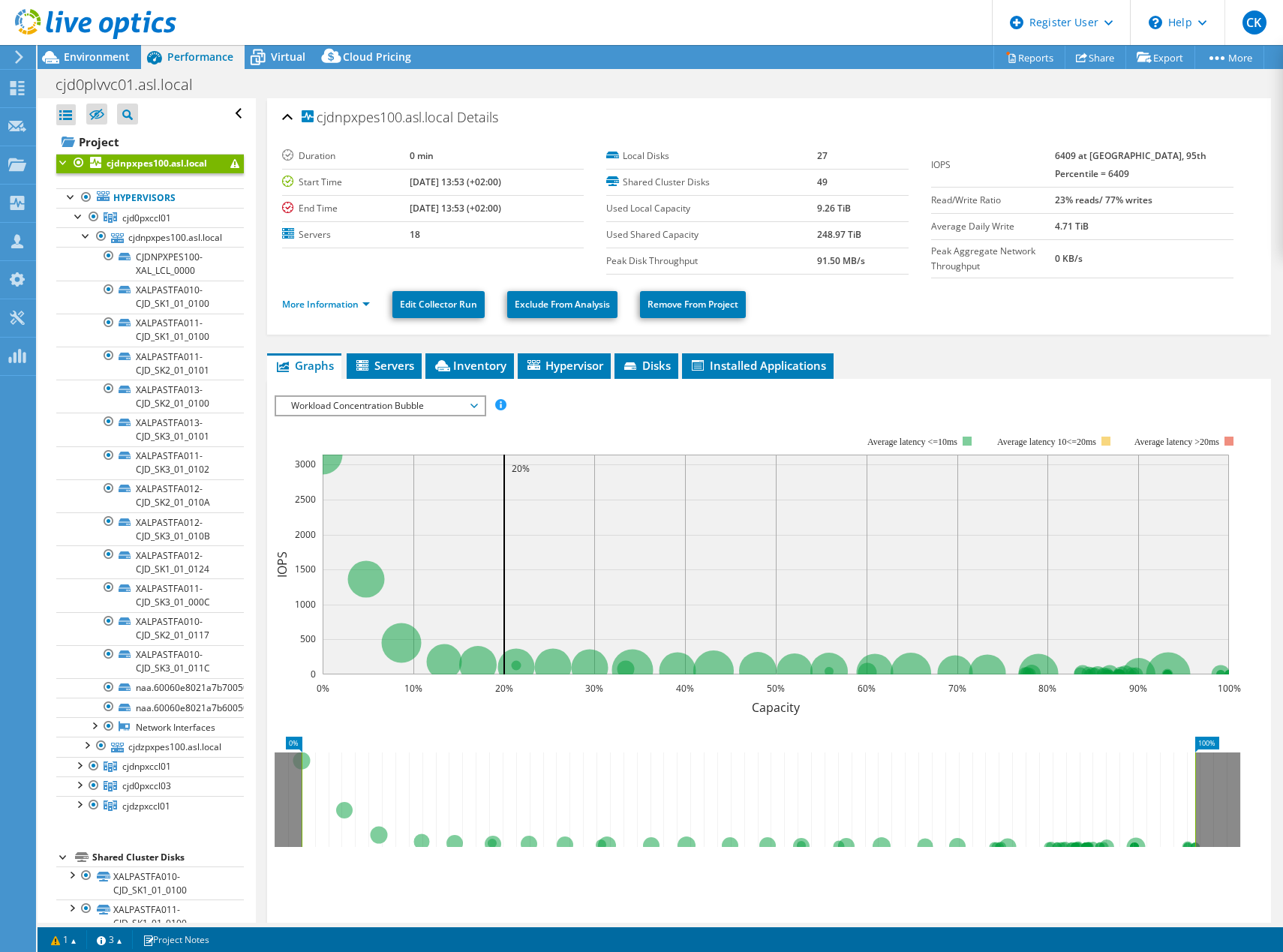
click at [230, 163] on span at bounding box center [234, 163] width 9 height 9
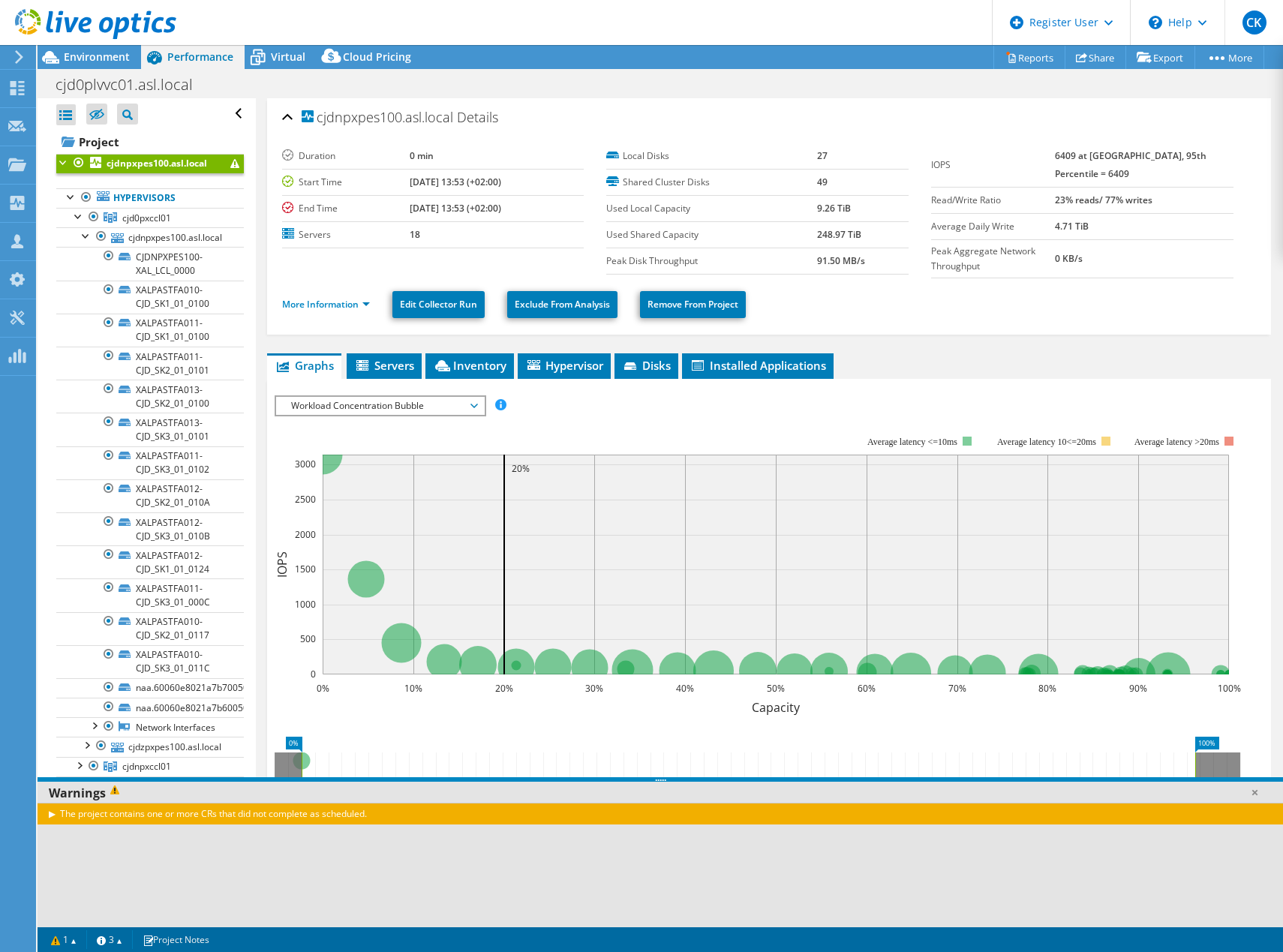
click at [395, 403] on span "Workload Concentration Bubble" at bounding box center [380, 406] width 193 height 18
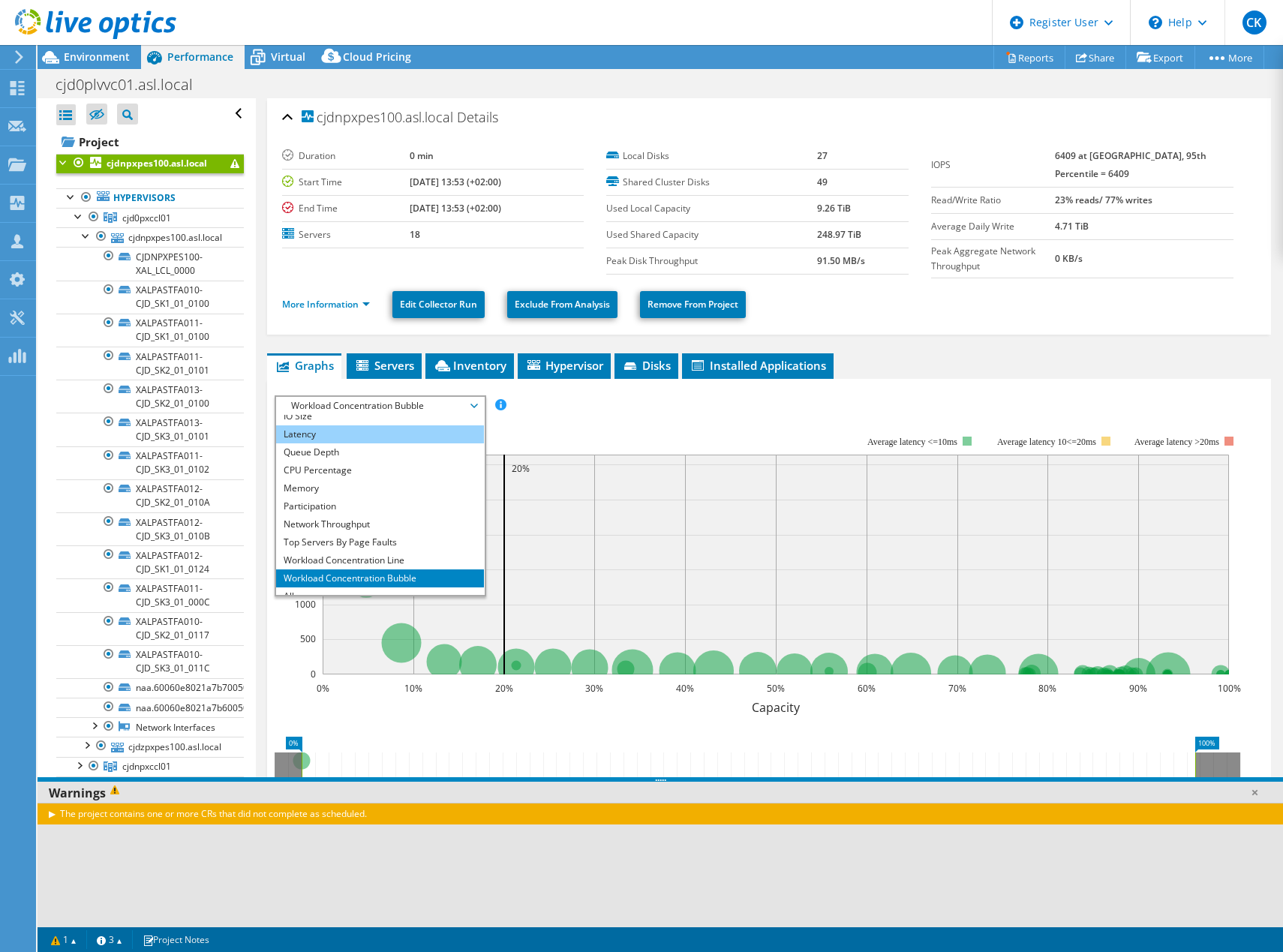
scroll to position [54, 0]
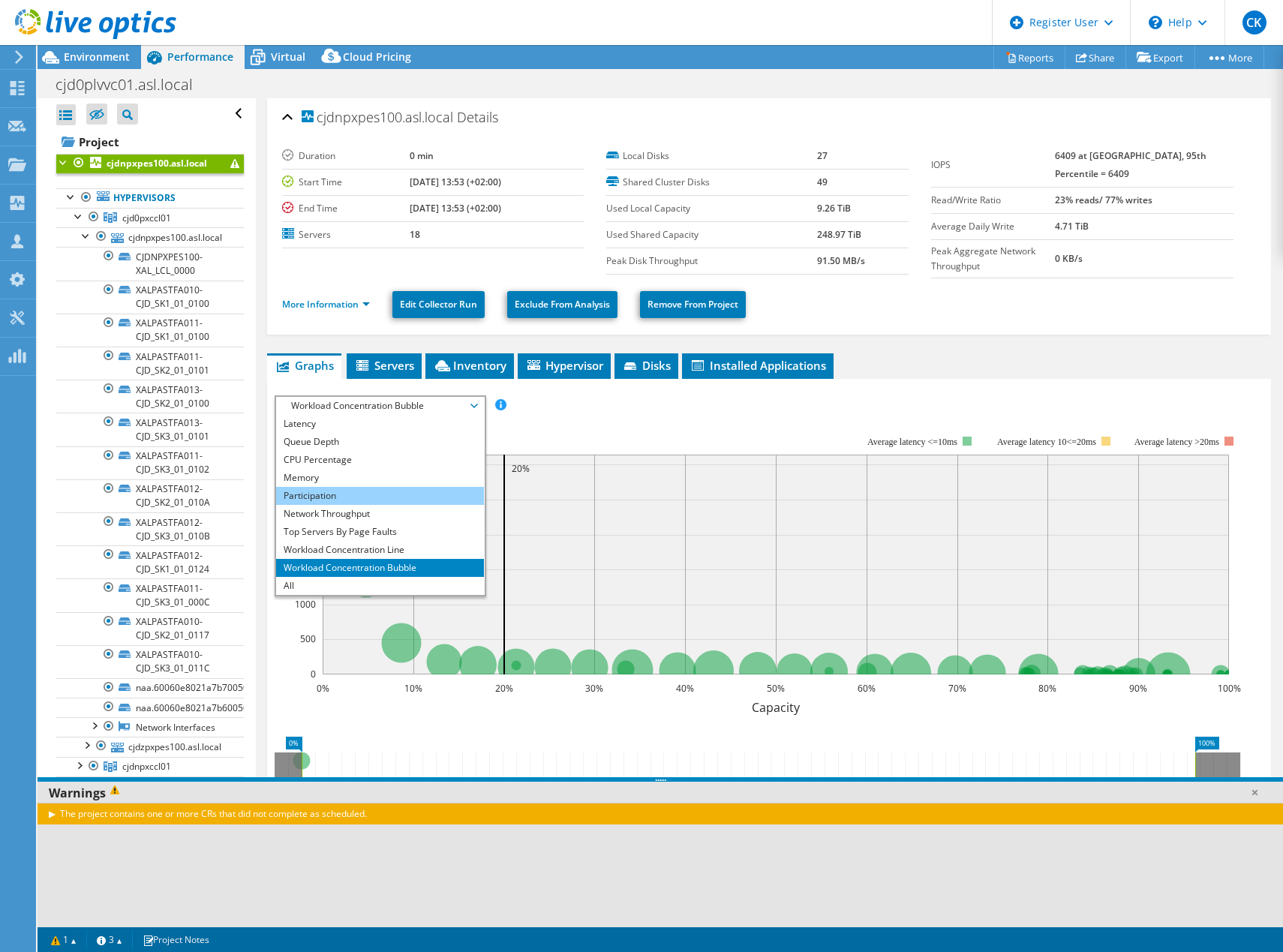
click at [351, 496] on li "Participation" at bounding box center [380, 496] width 207 height 18
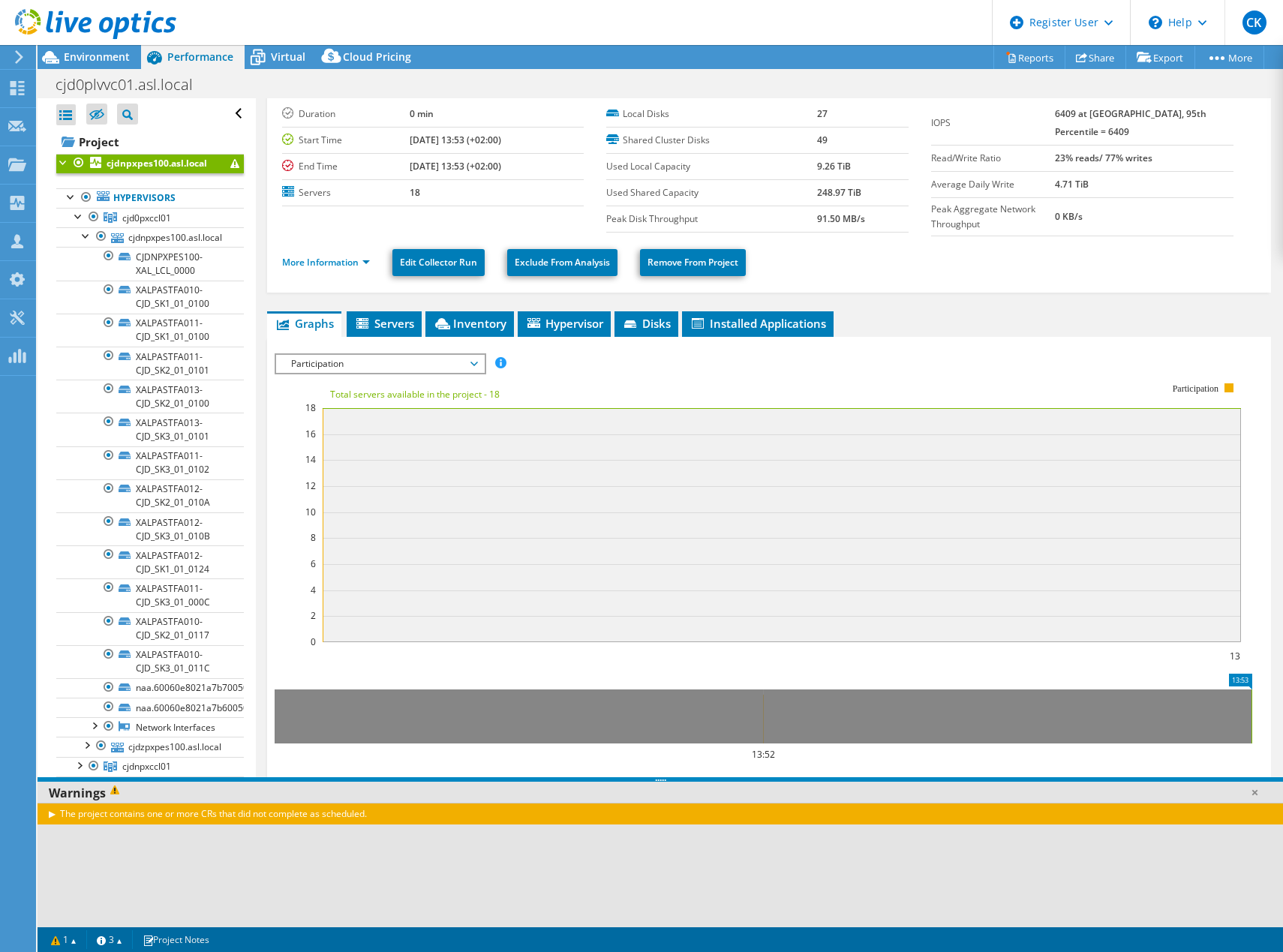
scroll to position [0, 0]
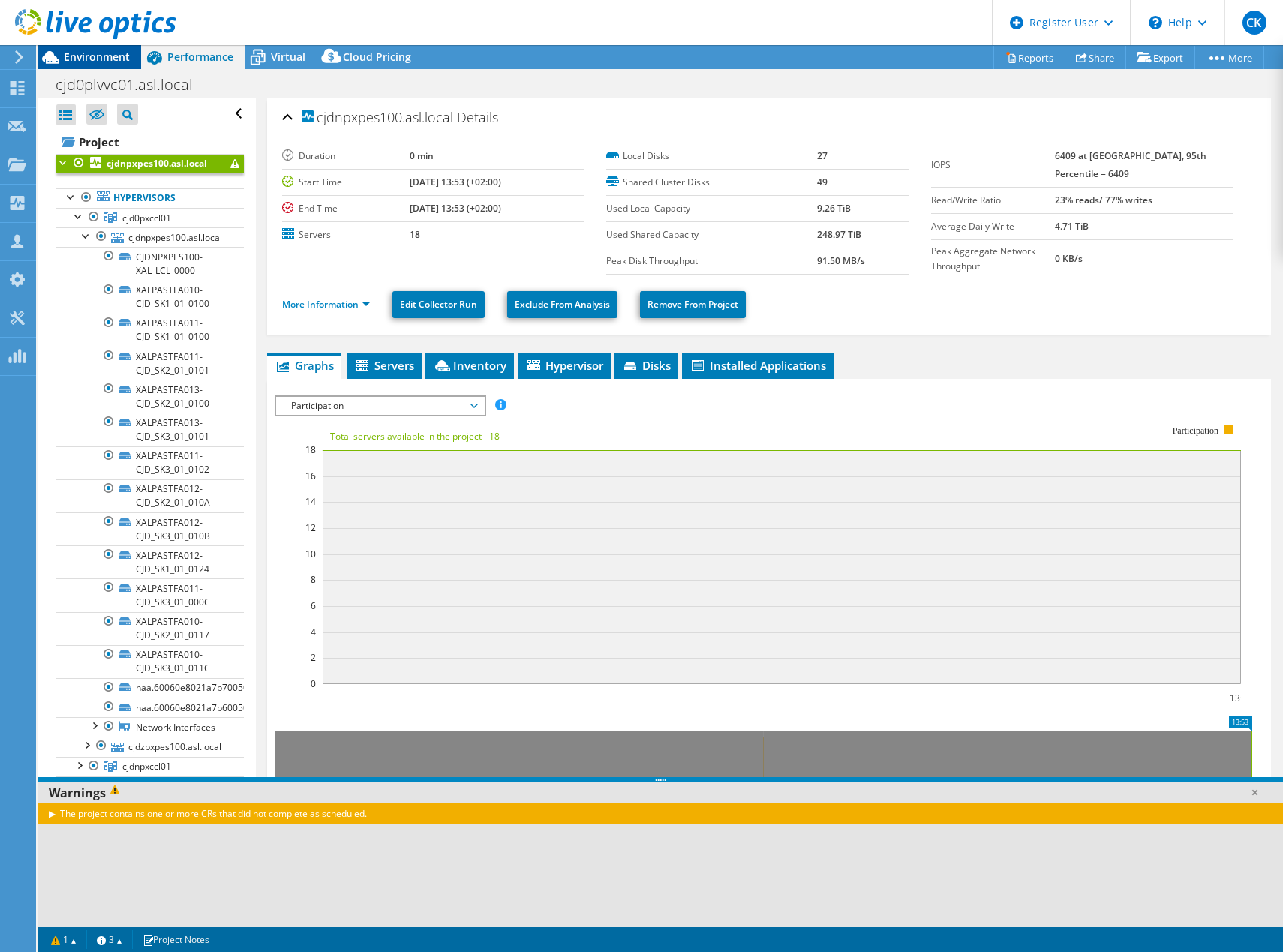
click at [109, 59] on span "Environment" at bounding box center [96, 57] width 66 height 15
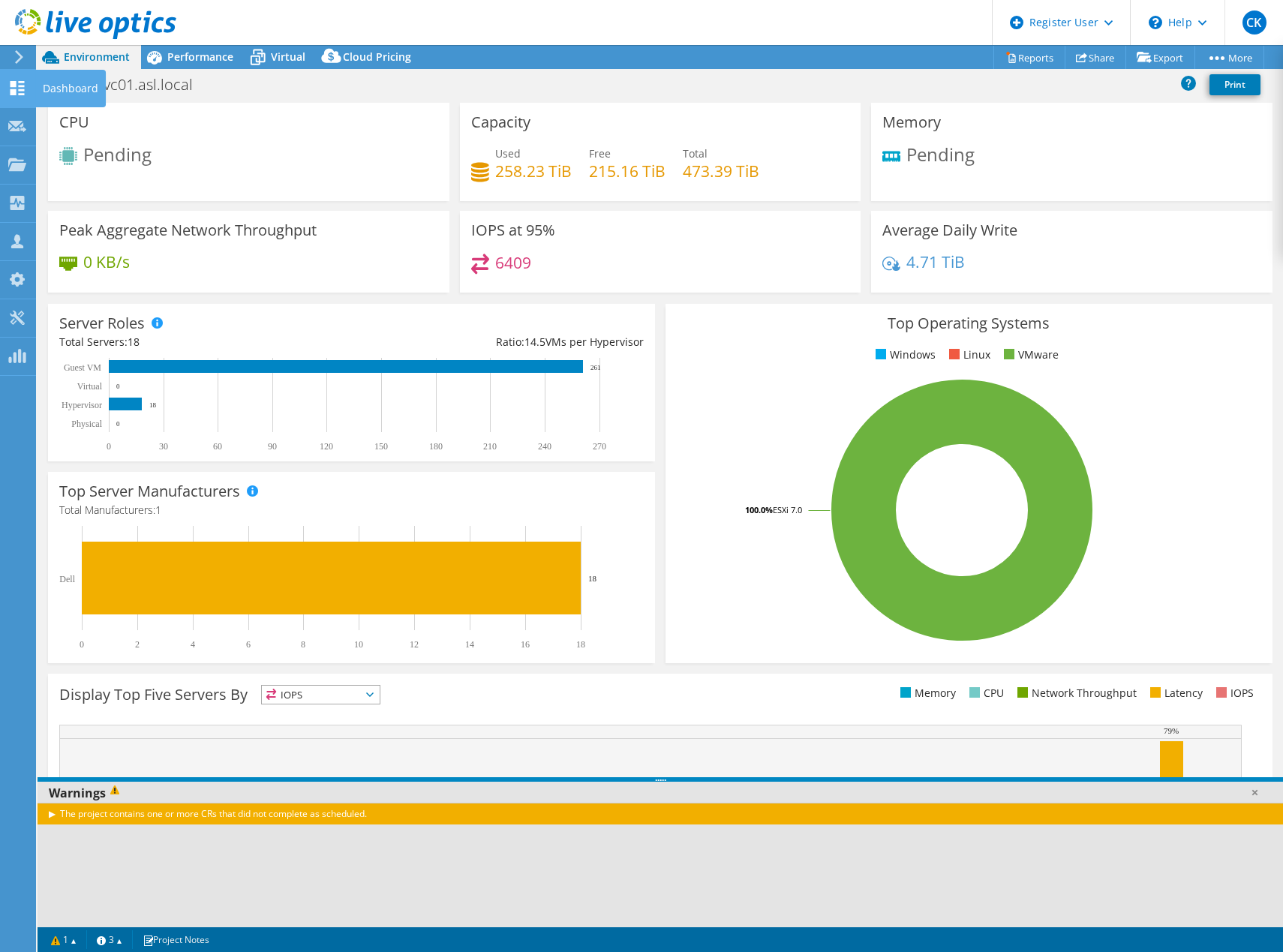
click at [18, 86] on icon at bounding box center [17, 88] width 18 height 15
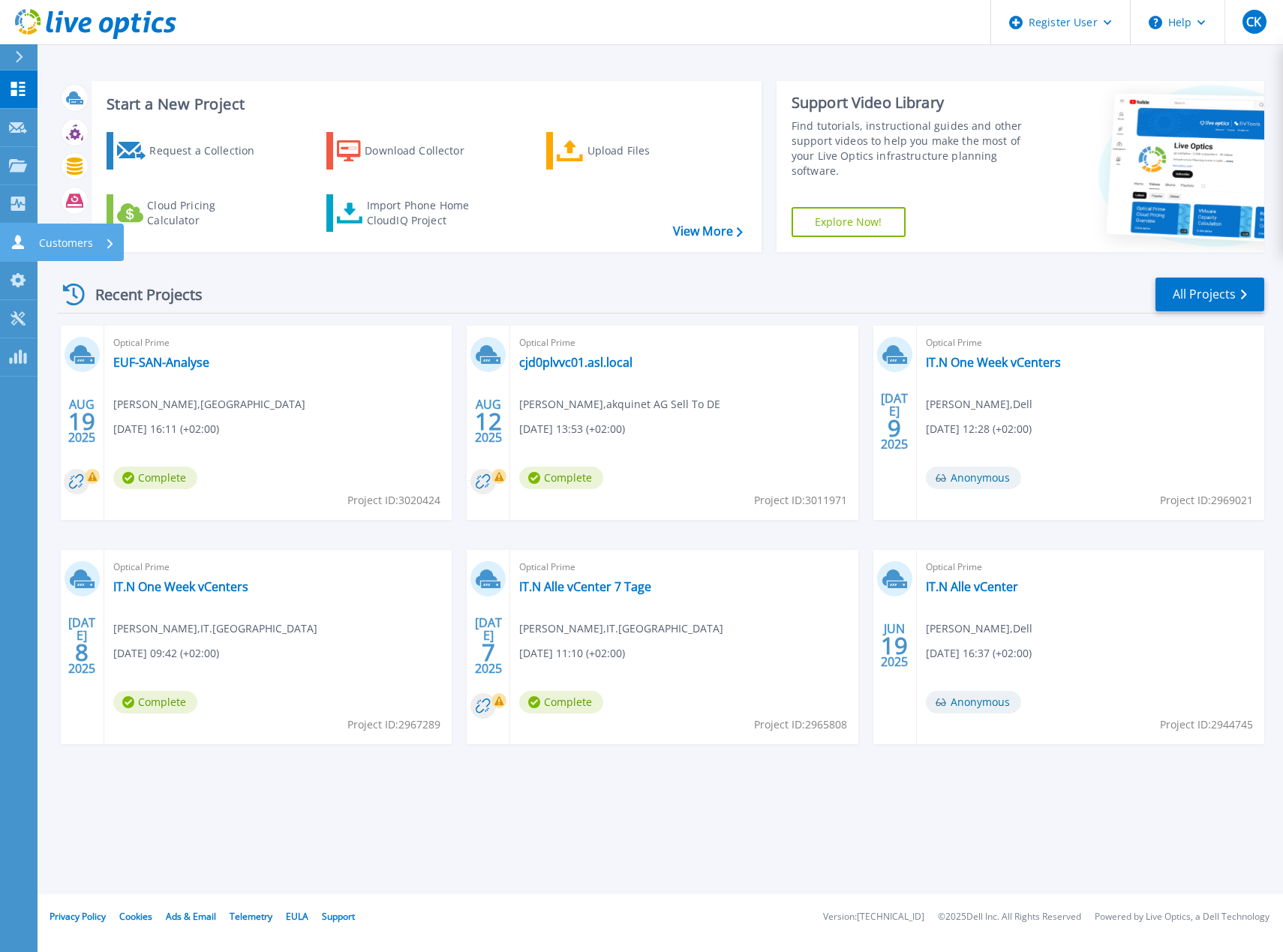
click at [10, 246] on icon at bounding box center [18, 242] width 18 height 15
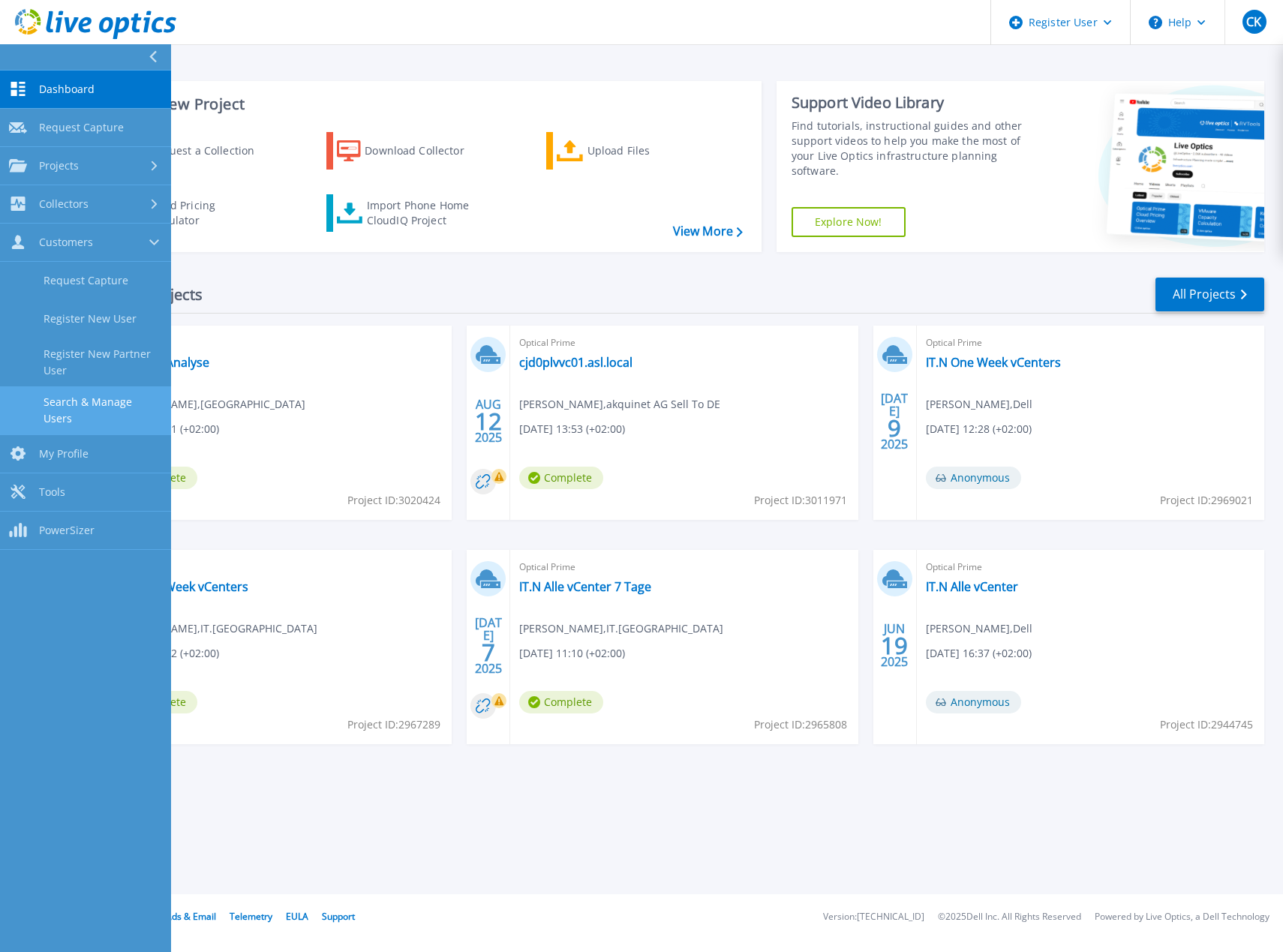
click at [103, 398] on link "Search & Manage Users" at bounding box center [85, 410] width 171 height 48
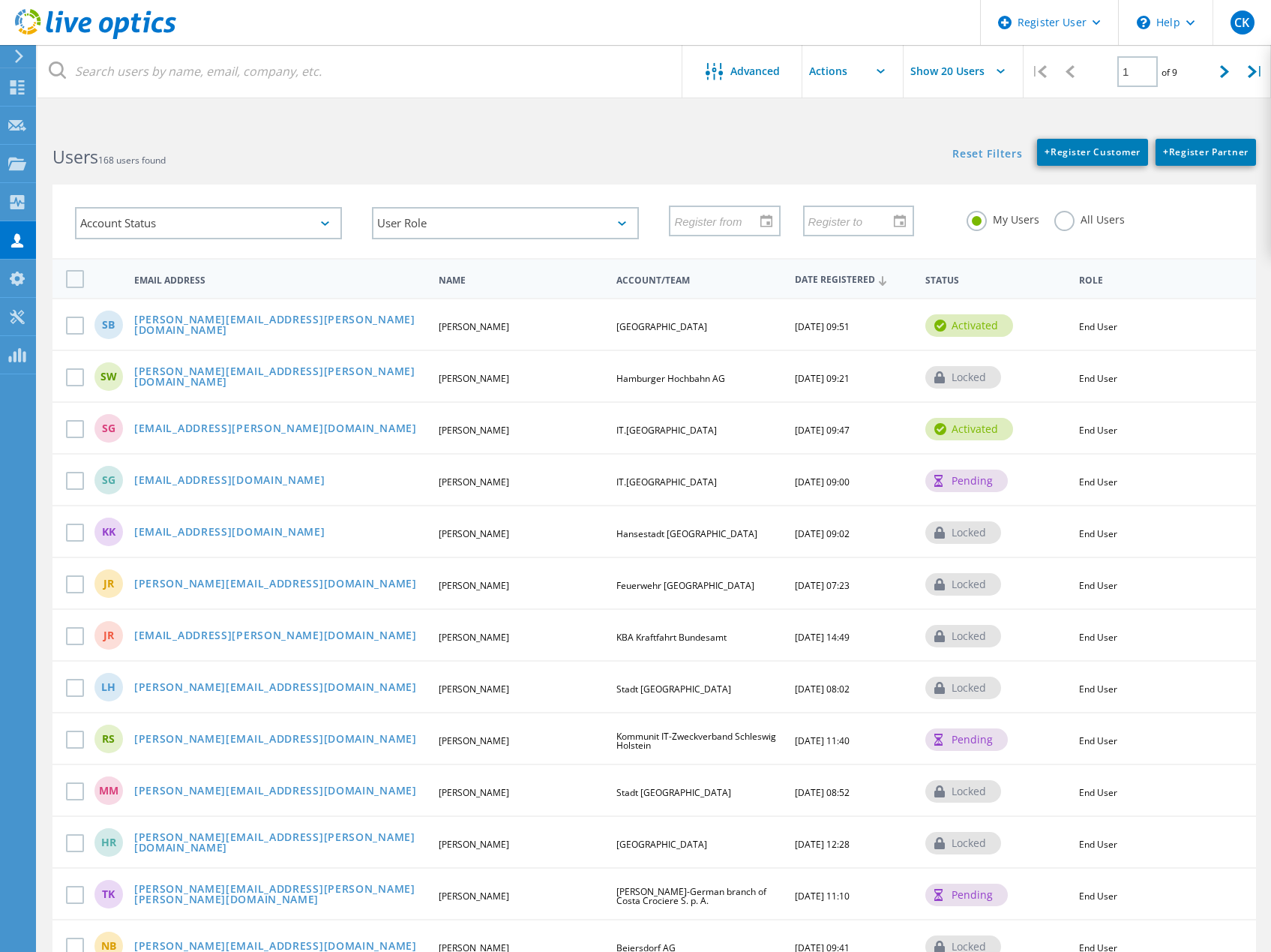
click at [1064, 218] on label "All Users" at bounding box center [1090, 218] width 70 height 15
click at [0, 0] on input "All Users" at bounding box center [0, 0] width 0 height 0
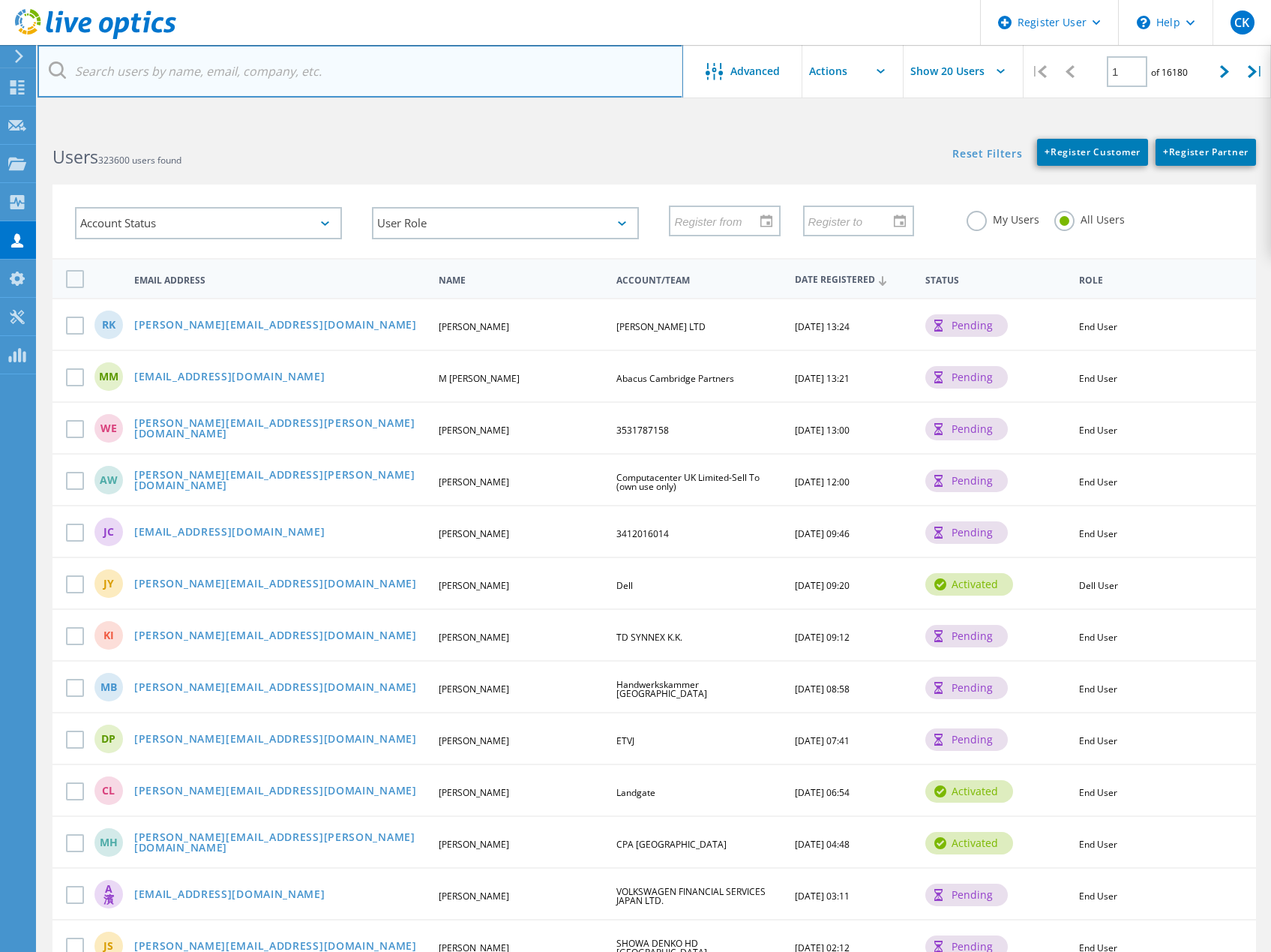
click at [235, 71] on input "text" at bounding box center [360, 71] width 646 height 53
paste input "[PERSON_NAME][EMAIL_ADDRESS][PERSON_NAME][DOMAIN_NAME]"
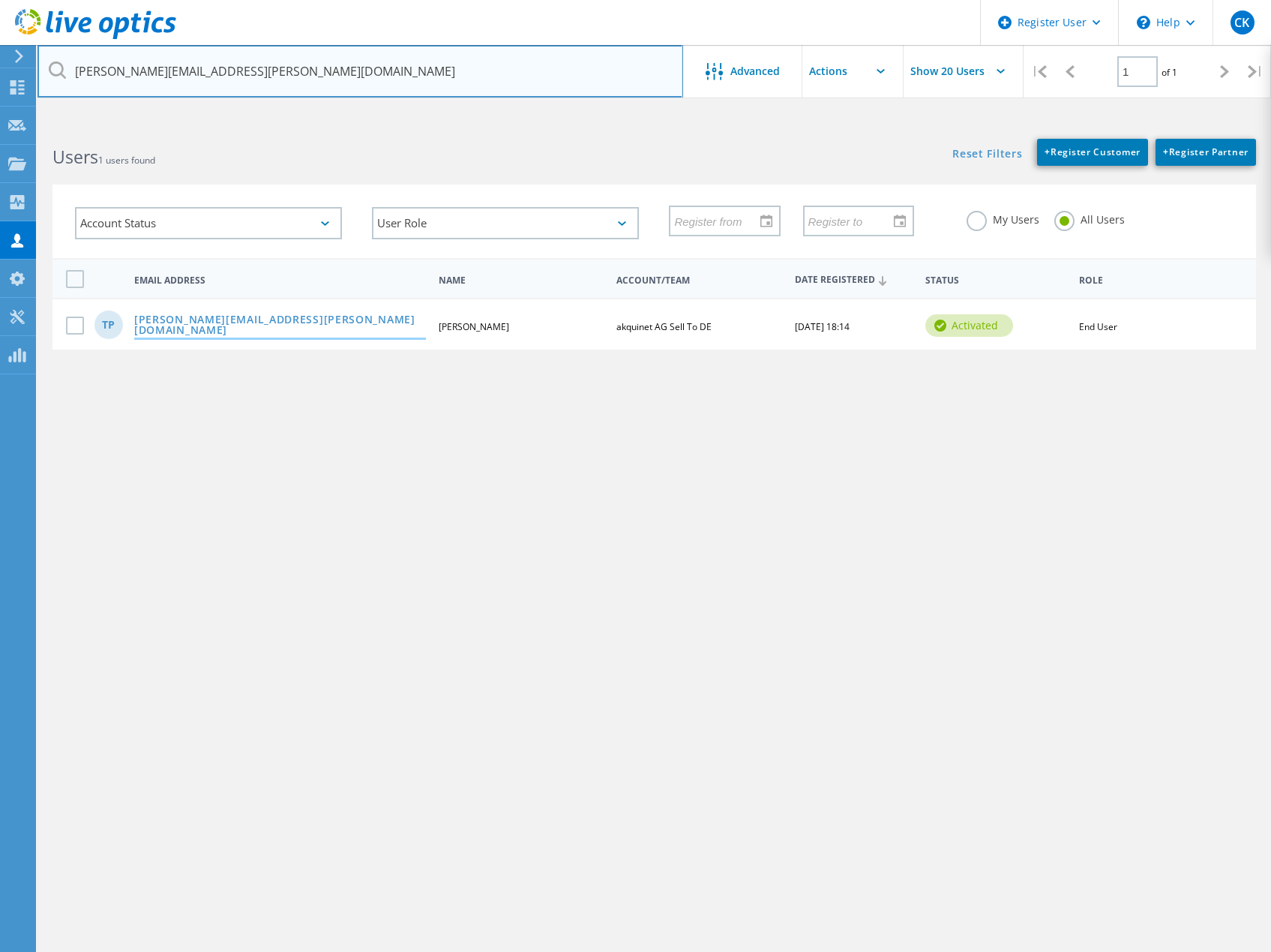
type input "[PERSON_NAME][EMAIL_ADDRESS][PERSON_NAME][DOMAIN_NAME]"
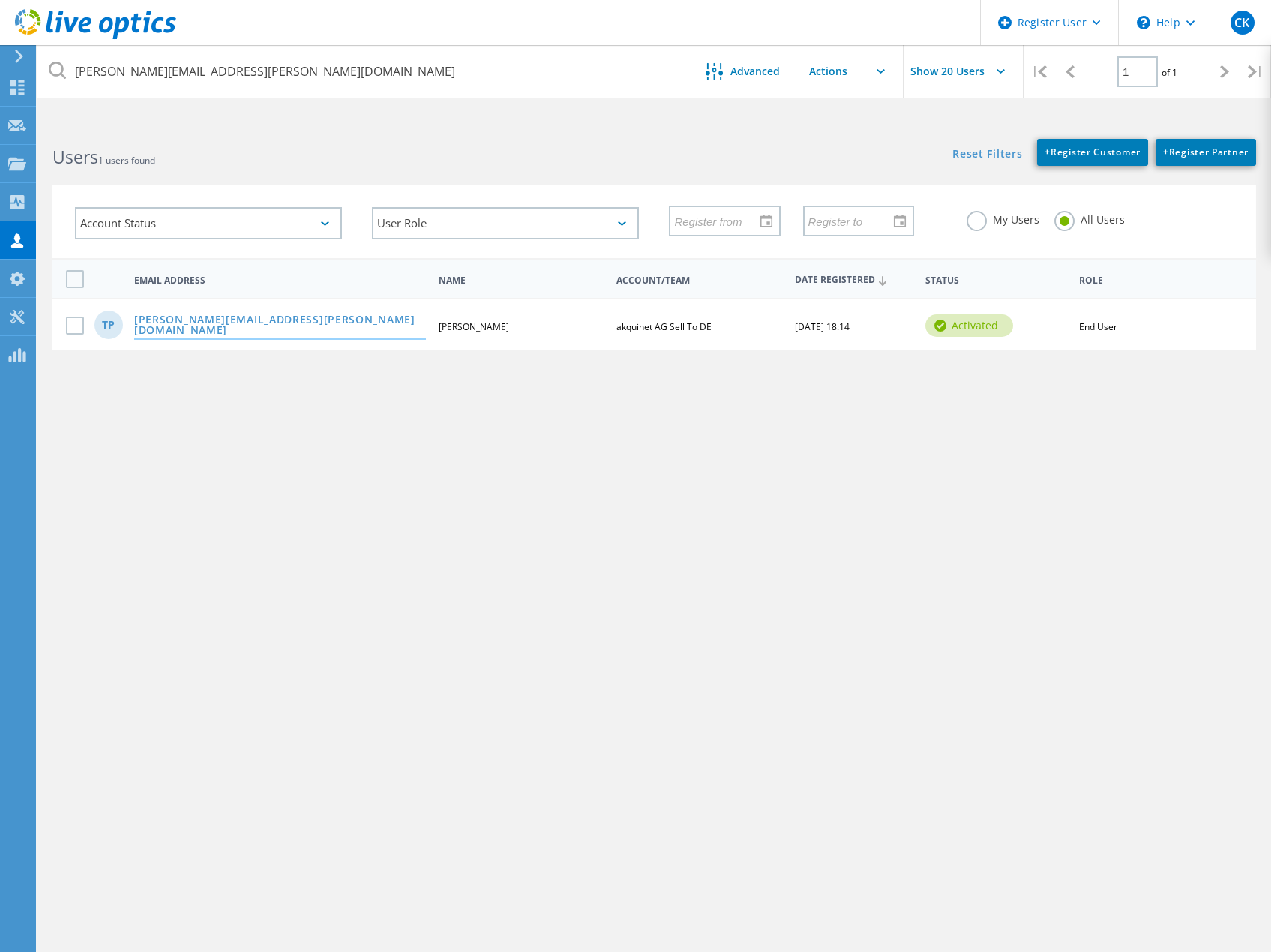
click at [255, 326] on link "[PERSON_NAME][EMAIL_ADDRESS][PERSON_NAME][DOMAIN_NAME]" at bounding box center [280, 326] width 292 height 23
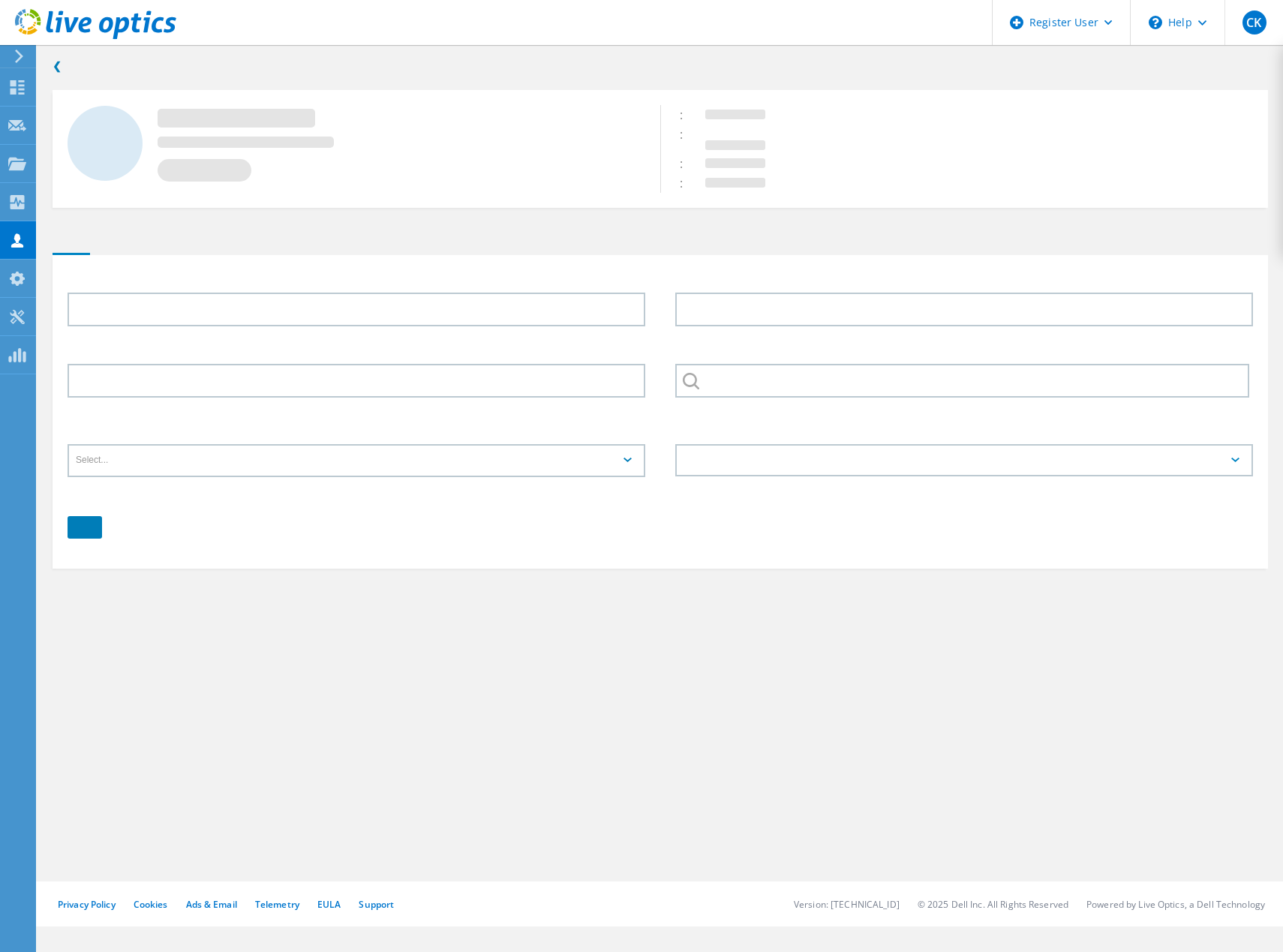
type input "[PERSON_NAME]"
type input "akquinet AG Sell To DE"
type input "English"
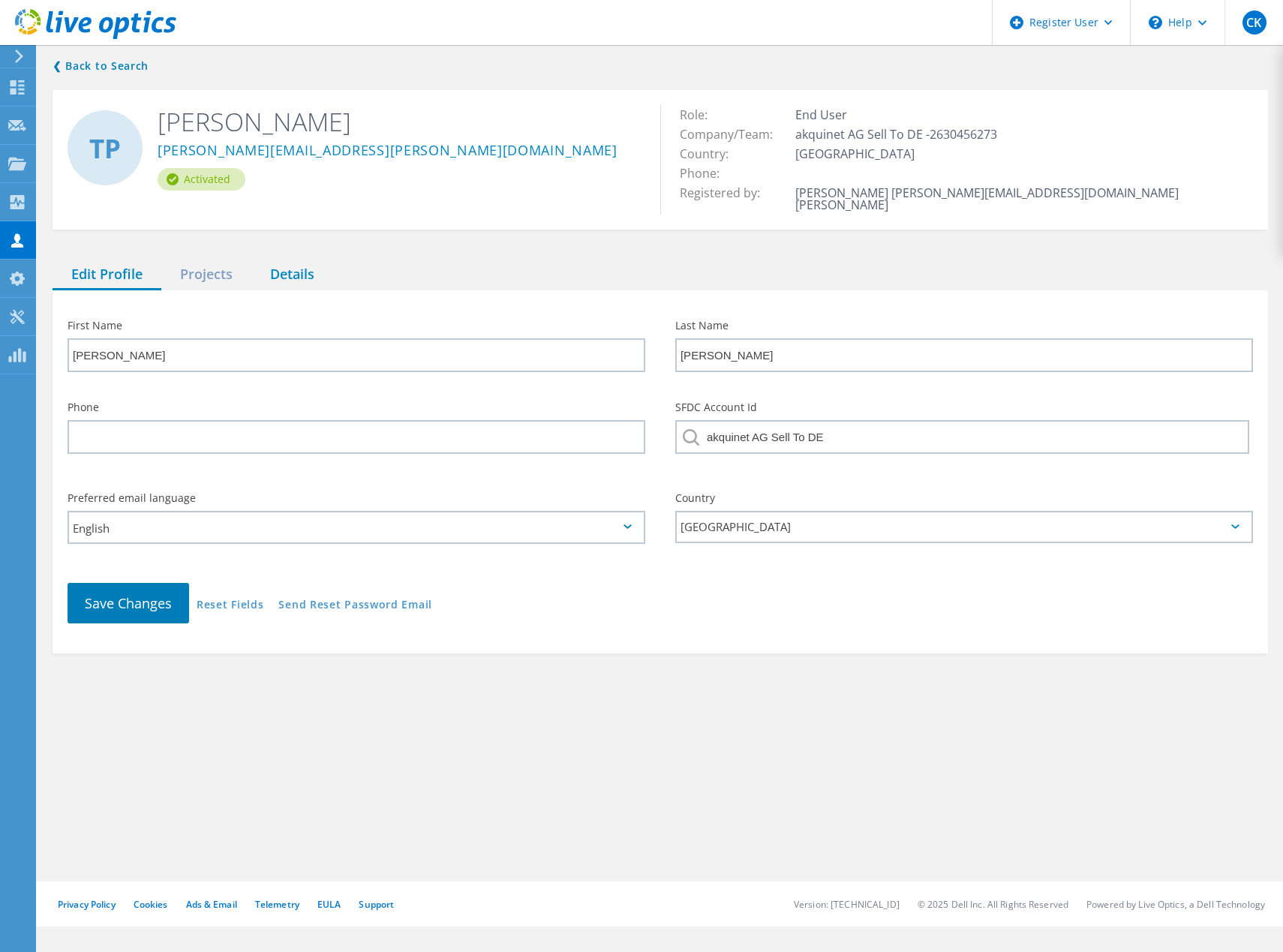
click at [293, 259] on div "Details" at bounding box center [292, 275] width 82 height 31
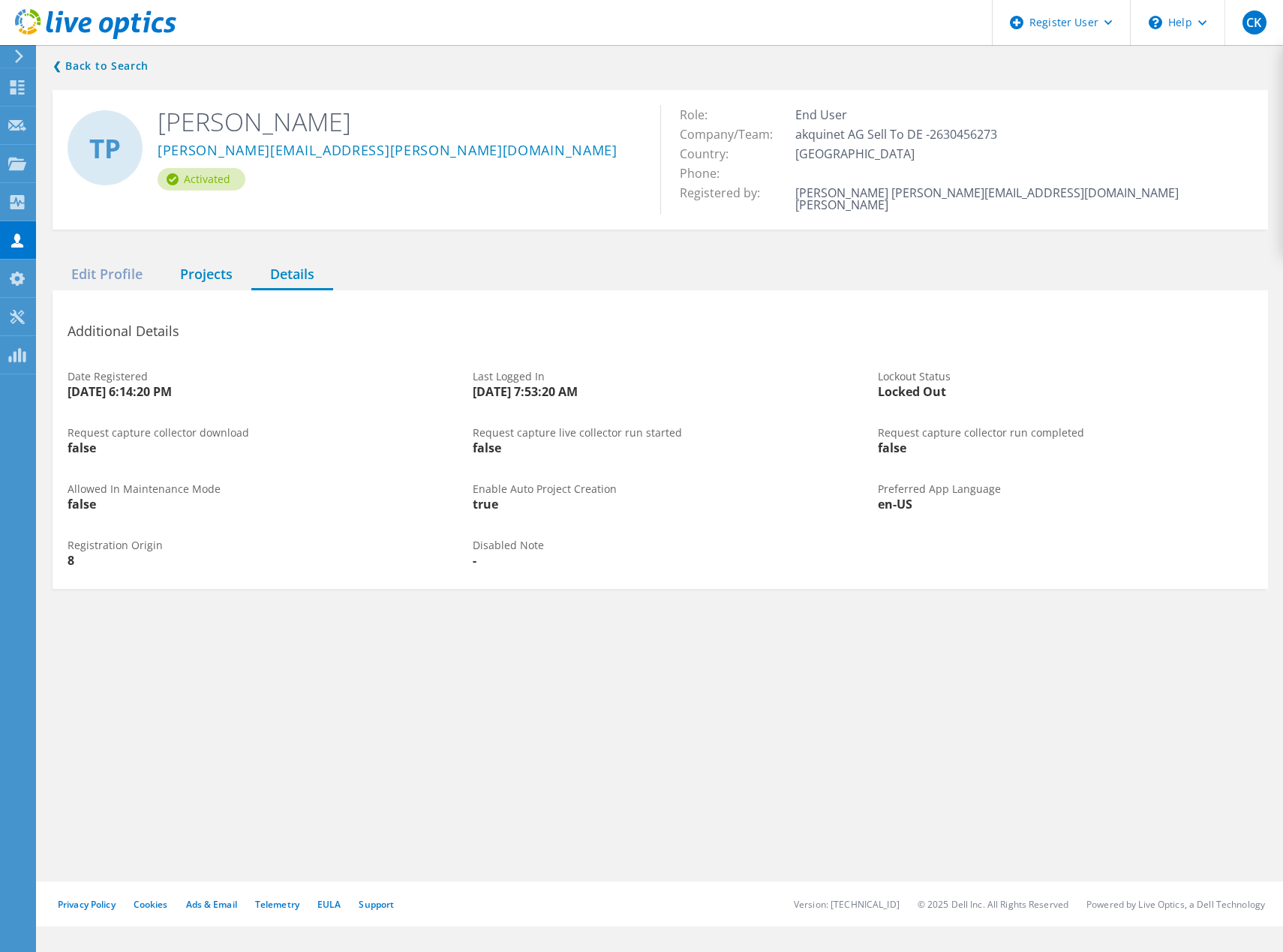
click at [209, 263] on div "Projects" at bounding box center [206, 275] width 90 height 31
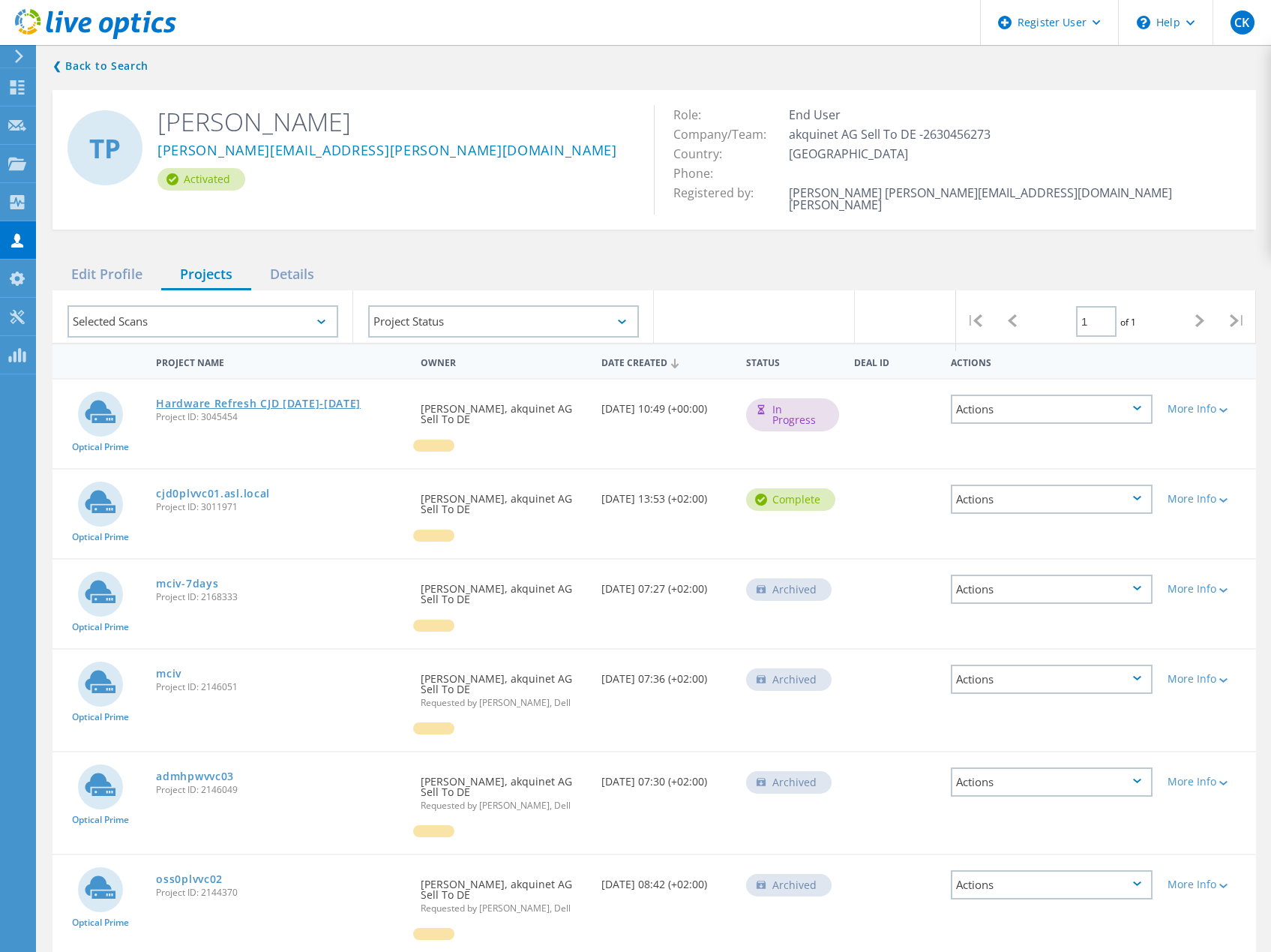
click at [269, 399] on link "Hardware Refresh CJD 2025-2026" at bounding box center [258, 403] width 205 height 11
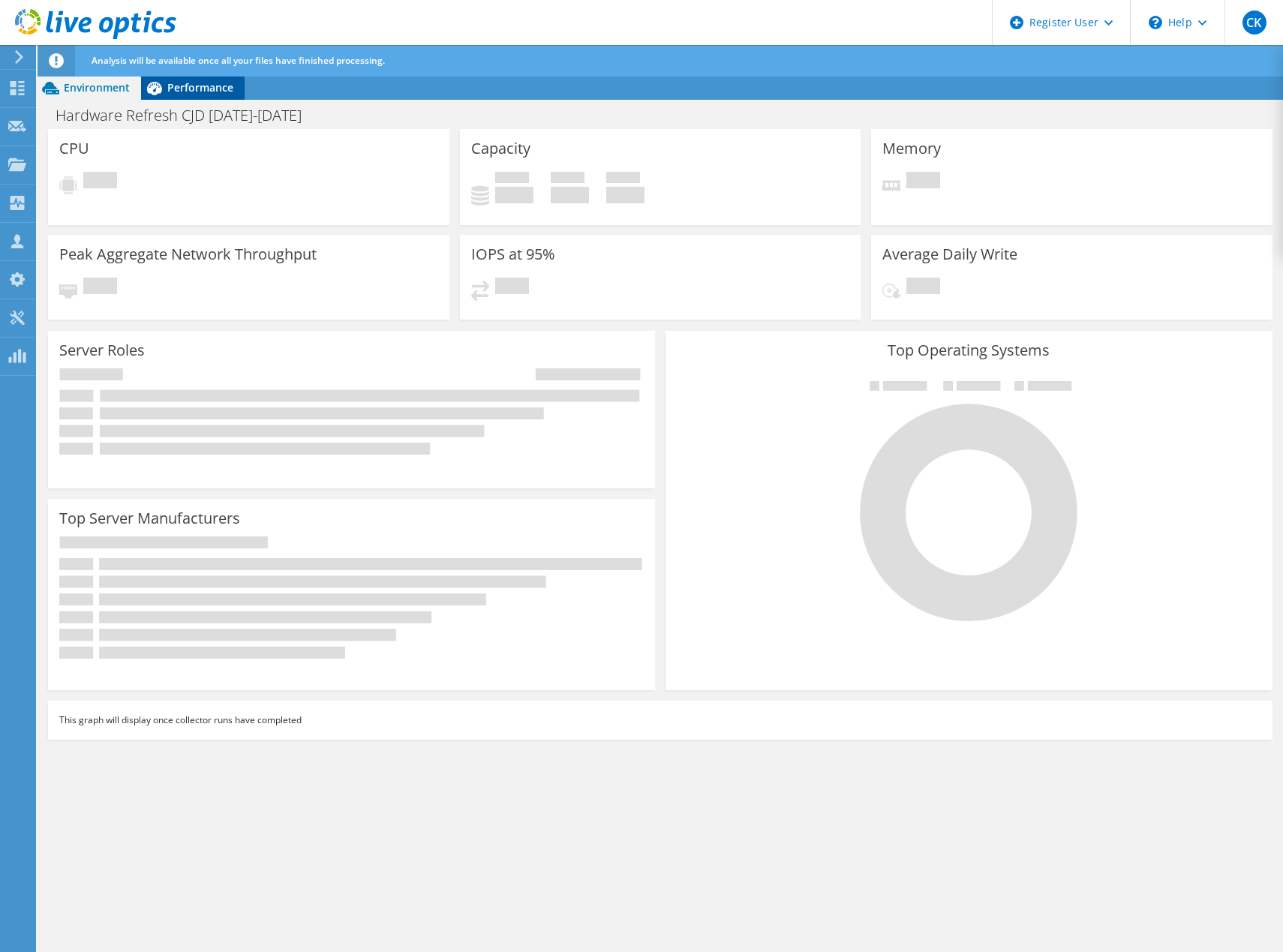
click at [201, 91] on span "Performance" at bounding box center [199, 88] width 66 height 15
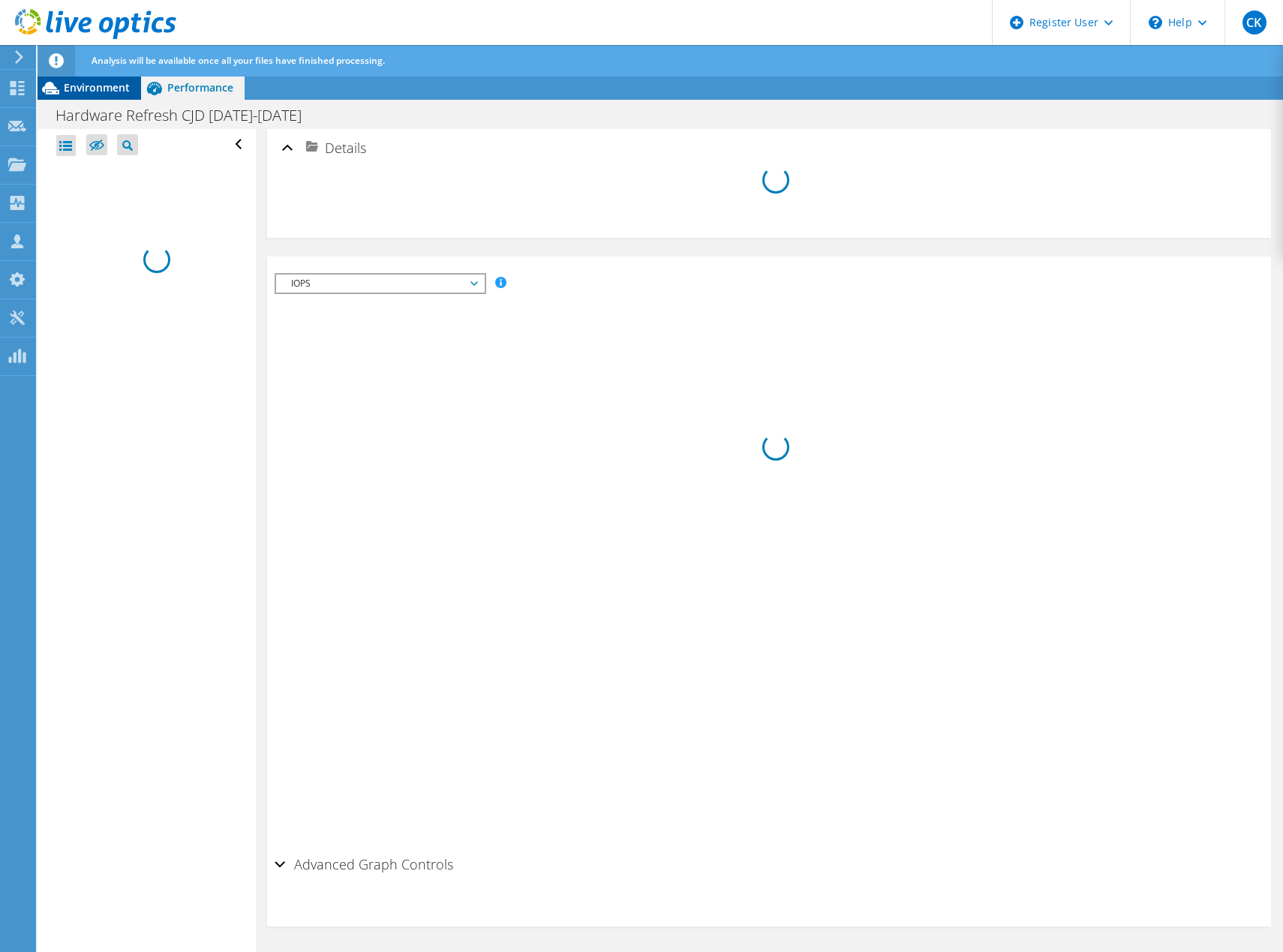
click at [102, 86] on span "Environment" at bounding box center [96, 88] width 66 height 15
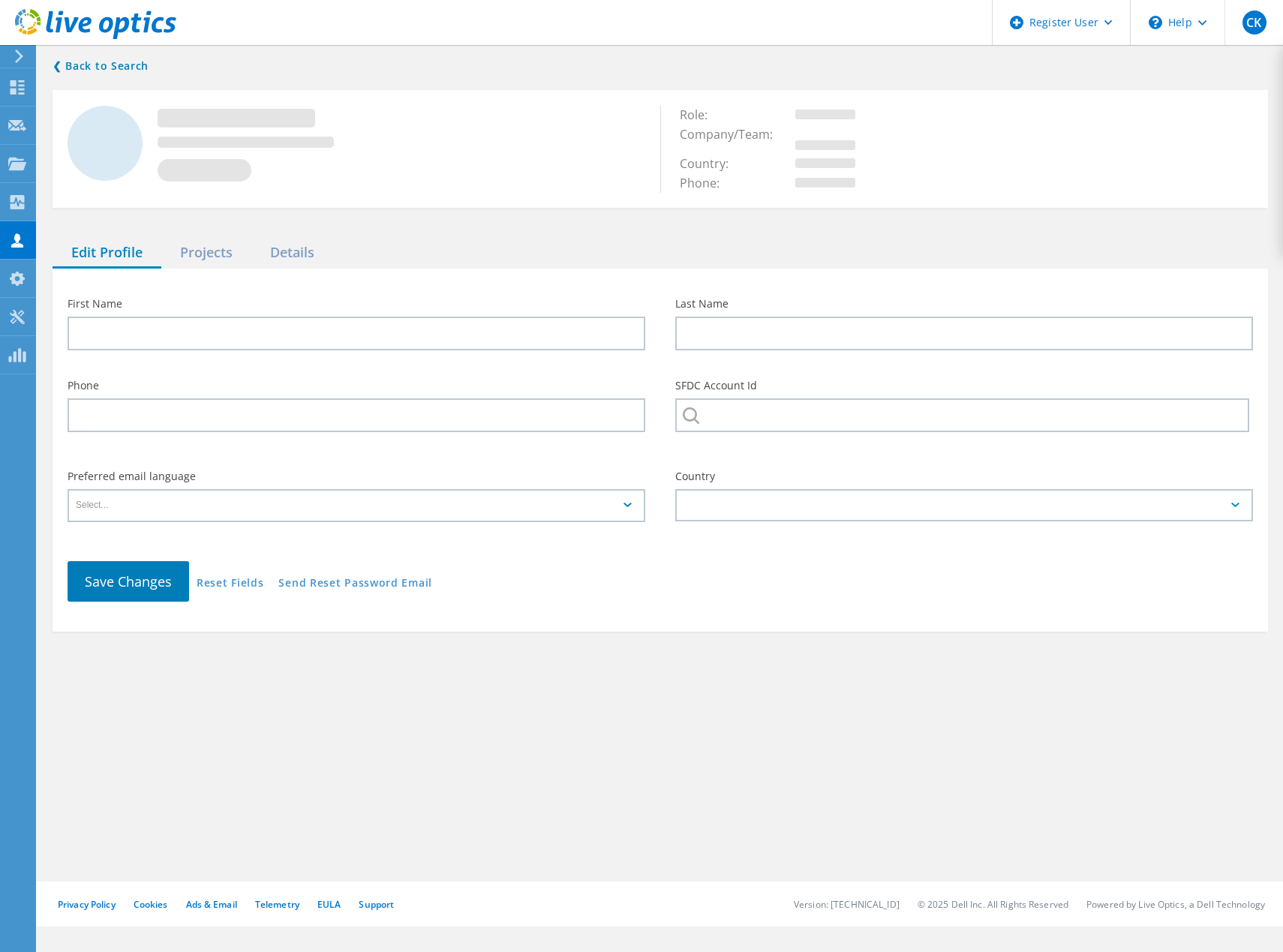
type input "[PERSON_NAME]"
type input "akquinet AG Sell To DE"
type input "English"
